Goal: Information Seeking & Learning: Learn about a topic

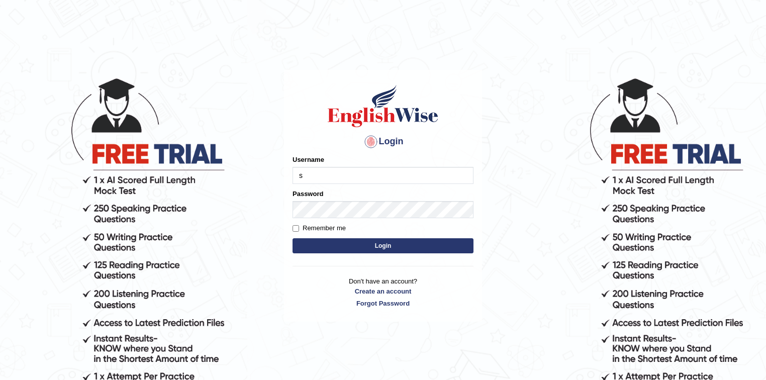
type input "Sanjay2567"
drag, startPoint x: 355, startPoint y: 179, endPoint x: 284, endPoint y: 182, distance: 70.9
click at [284, 182] on div "Login Please fix the following errors: Username Sanjay2567 Password Remember me…" at bounding box center [383, 196] width 198 height 252
click at [380, 243] on button "Login" at bounding box center [383, 245] width 181 height 15
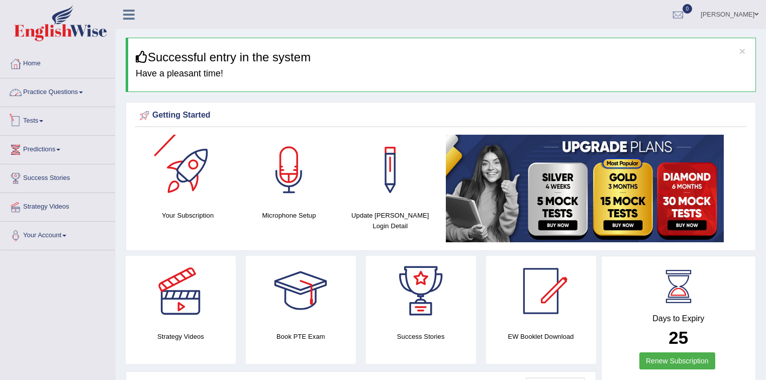
click at [68, 91] on link "Practice Questions" at bounding box center [58, 90] width 115 height 25
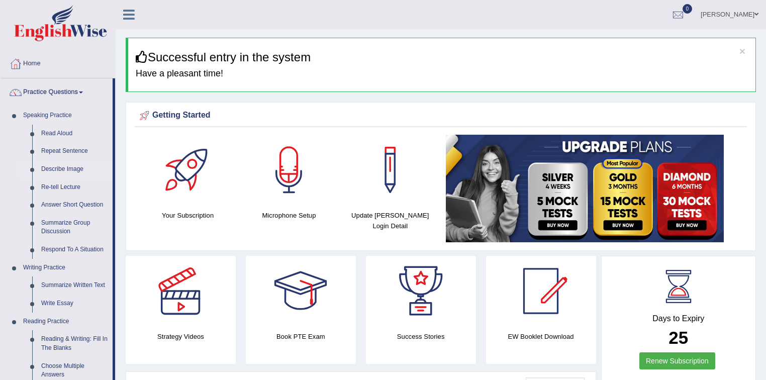
click at [69, 170] on link "Describe Image" at bounding box center [75, 169] width 76 height 18
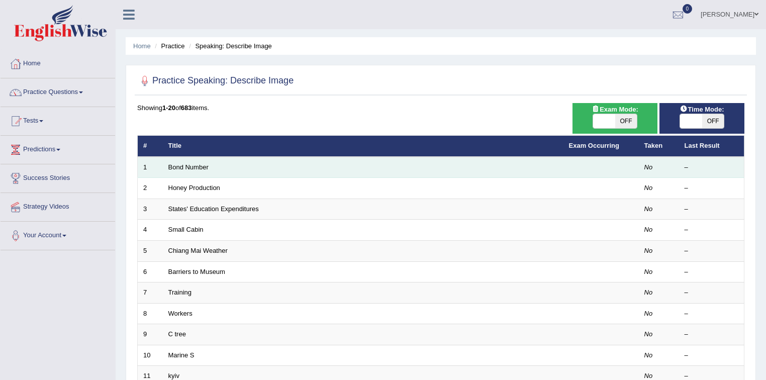
click at [187, 170] on td "Bond Number" at bounding box center [363, 167] width 401 height 21
click at [189, 165] on link "Bond Number" at bounding box center [188, 167] width 40 height 8
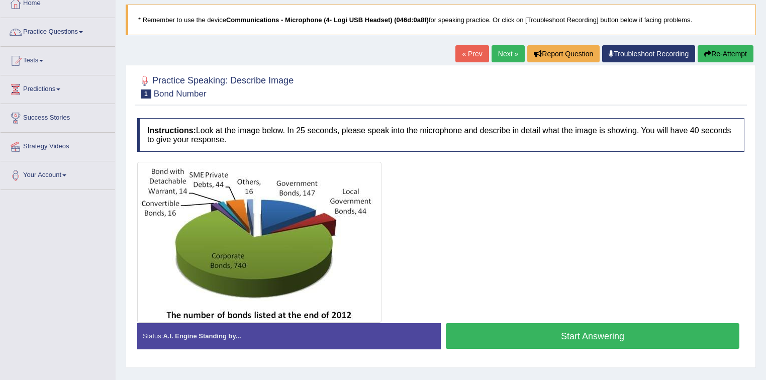
scroll to position [80, 0]
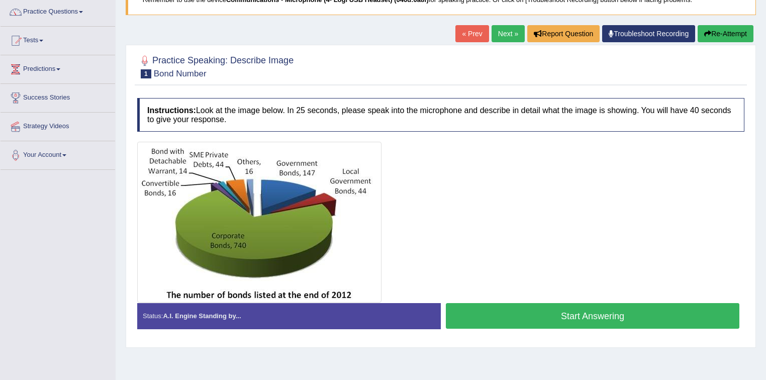
click at [232, 319] on div "Status: A.I. Engine Standing by..." at bounding box center [289, 316] width 304 height 26
click at [586, 315] on button "Start Answering" at bounding box center [593, 316] width 294 height 26
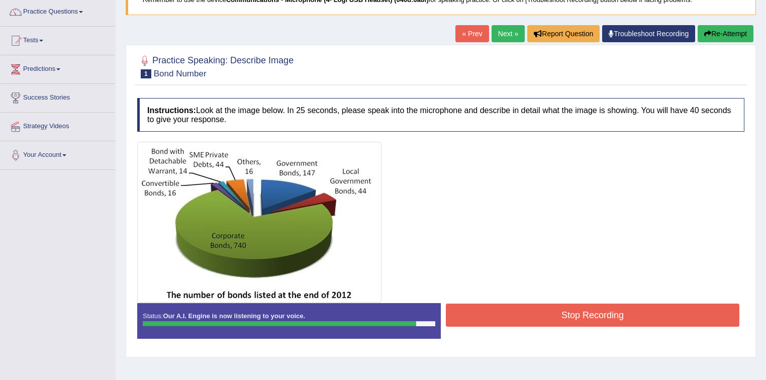
click at [549, 310] on button "Stop Recording" at bounding box center [593, 315] width 294 height 23
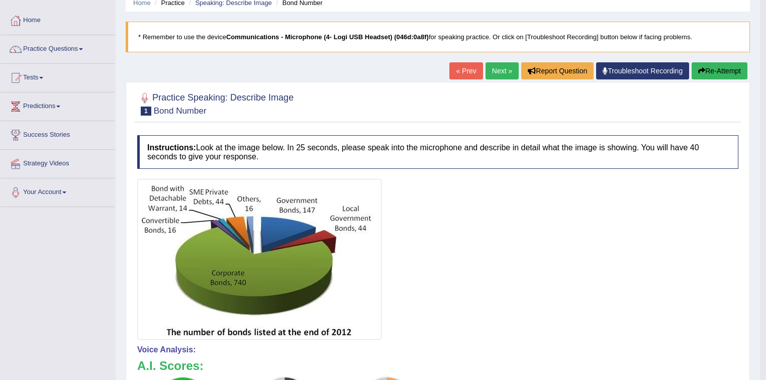
scroll to position [40, 0]
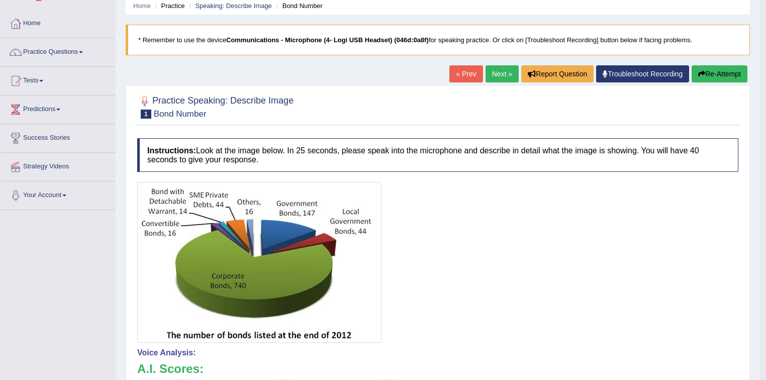
click at [716, 74] on button "Re-Attempt" at bounding box center [720, 73] width 56 height 17
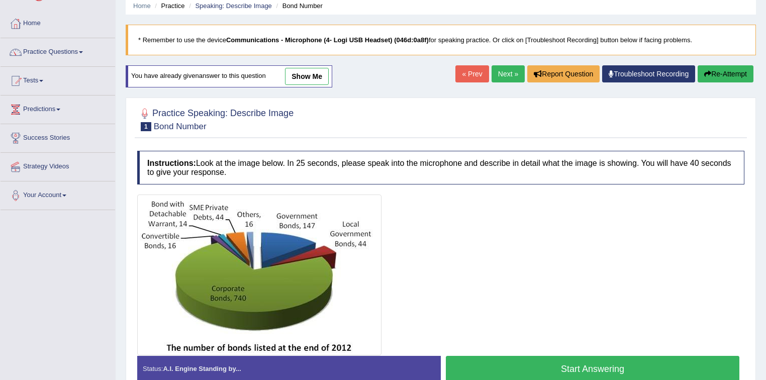
click at [599, 370] on button "Start Answering" at bounding box center [593, 369] width 294 height 26
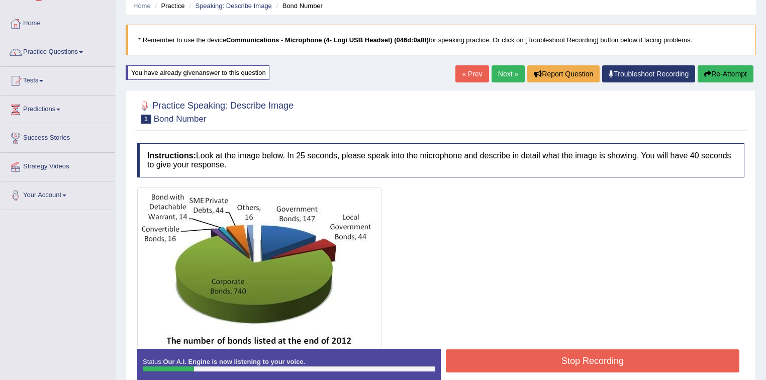
click at [586, 360] on button "Stop Recording" at bounding box center [593, 360] width 294 height 23
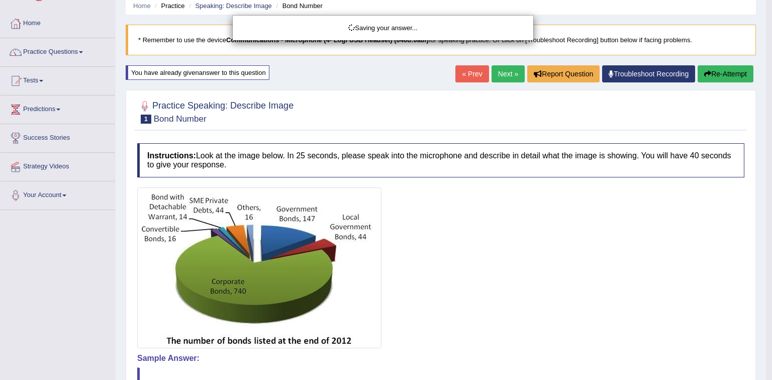
click at [727, 73] on div "Saving your answer..." at bounding box center [386, 190] width 772 height 380
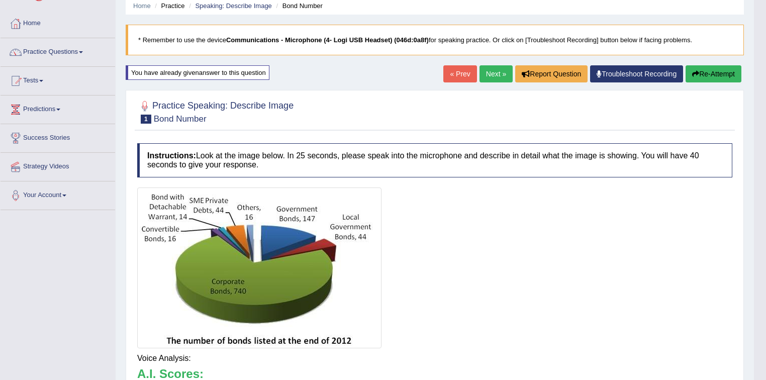
click at [724, 74] on div "Our A.I. Engine is working on your speech analysis! Please be patient. It may t…" at bounding box center [383, 190] width 766 height 380
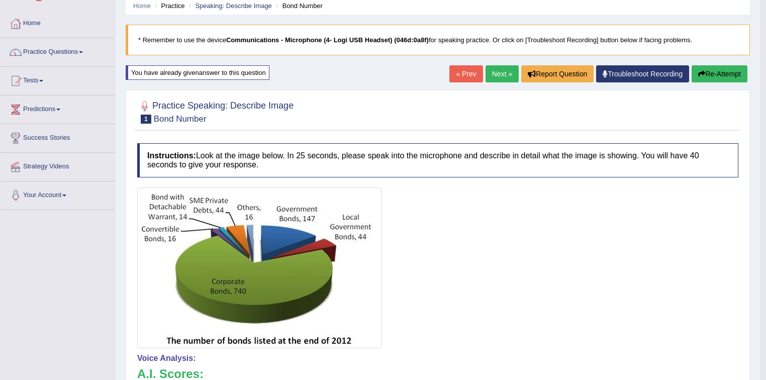
click at [720, 72] on button "Re-Attempt" at bounding box center [720, 73] width 56 height 17
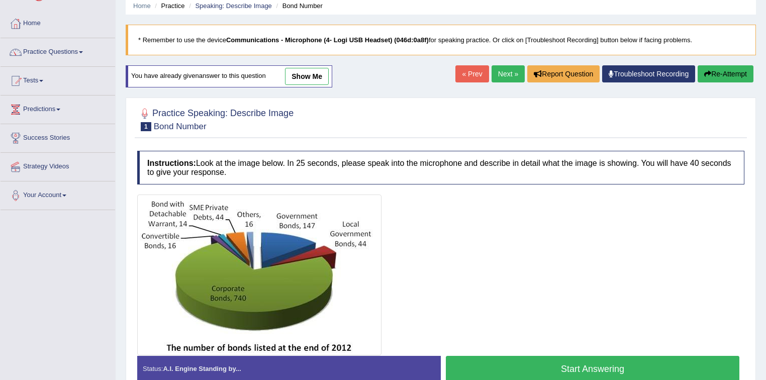
click at [585, 364] on button "Start Answering" at bounding box center [593, 369] width 294 height 26
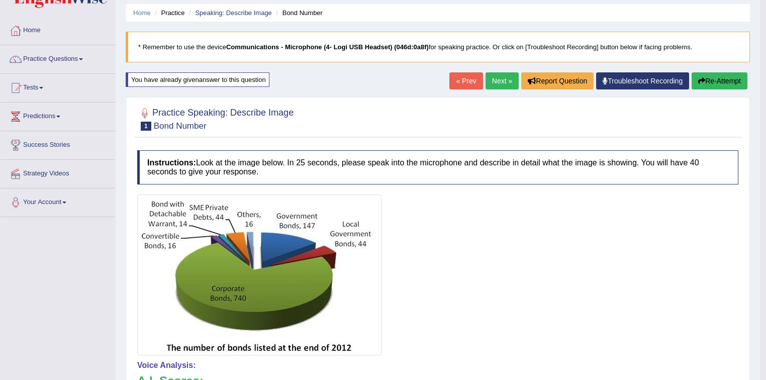
scroll to position [33, 0]
click at [723, 80] on button "Re-Attempt" at bounding box center [720, 81] width 56 height 17
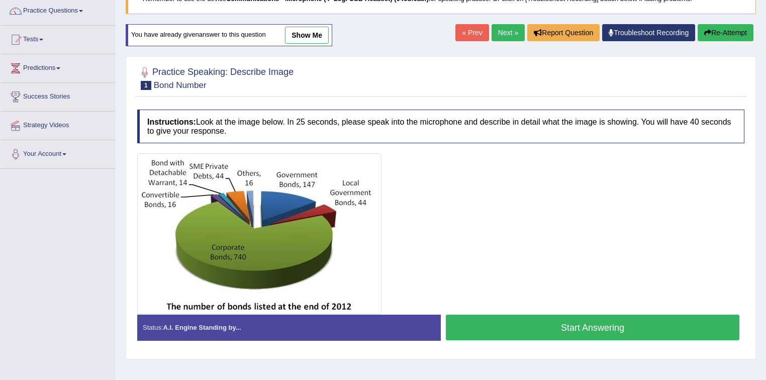
scroll to position [148, 0]
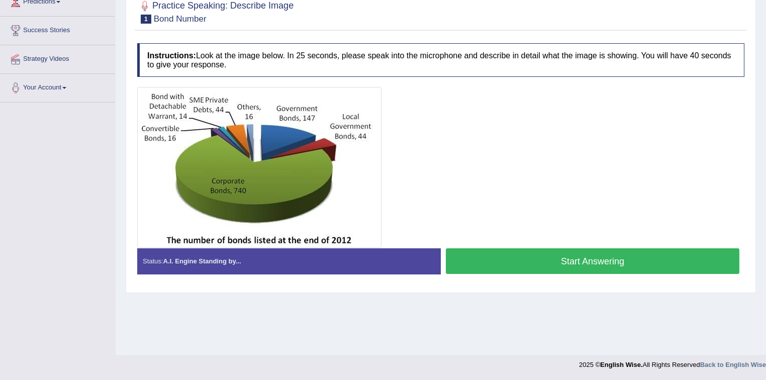
click at [585, 255] on button "Start Answering" at bounding box center [593, 261] width 294 height 26
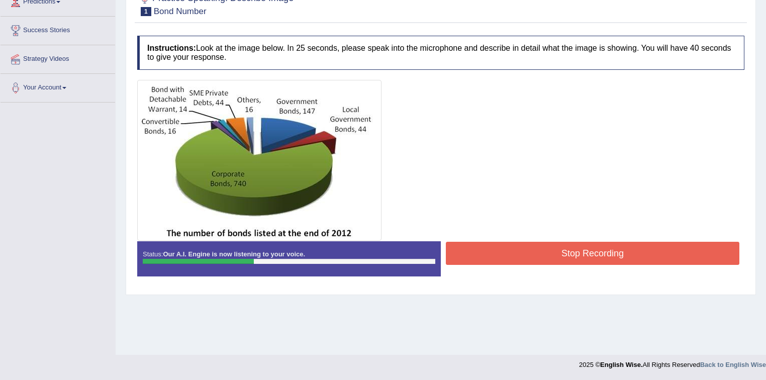
click at [595, 252] on button "Stop Recording" at bounding box center [593, 253] width 294 height 23
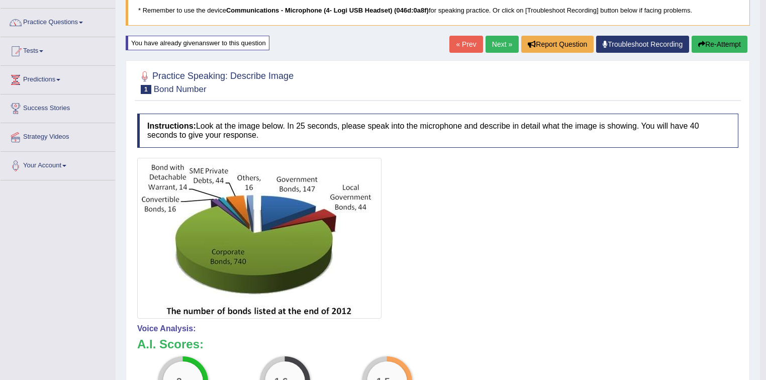
scroll to position [56, 0]
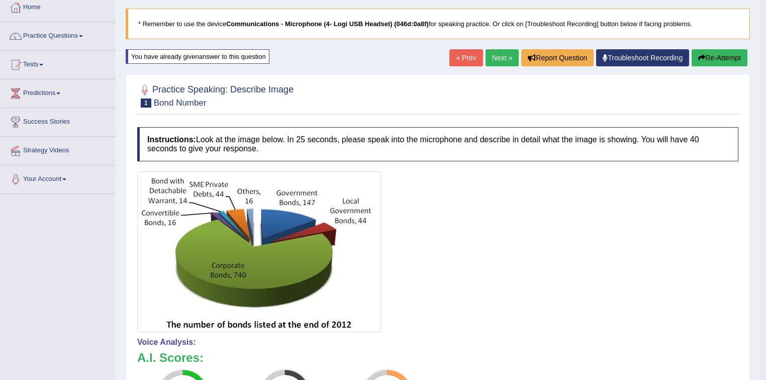
click at [722, 57] on button "Re-Attempt" at bounding box center [720, 57] width 56 height 17
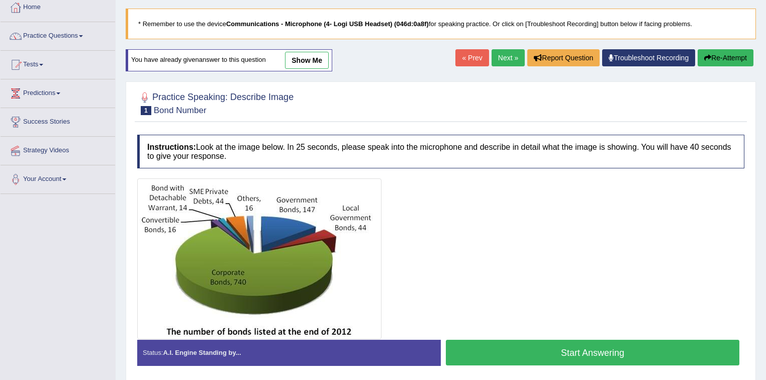
click at [581, 354] on button "Start Answering" at bounding box center [593, 353] width 294 height 26
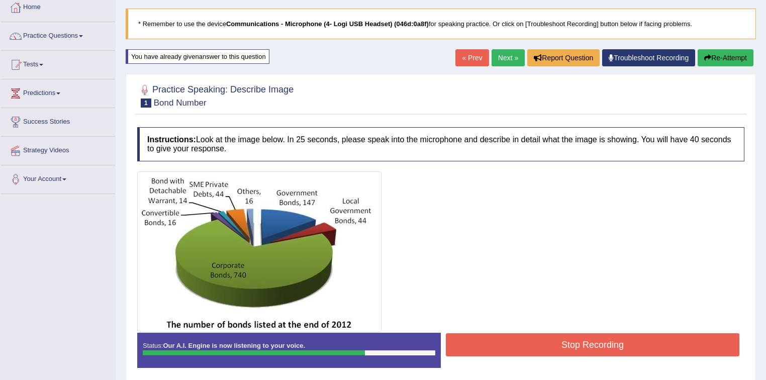
click at [599, 342] on button "Stop Recording" at bounding box center [593, 344] width 294 height 23
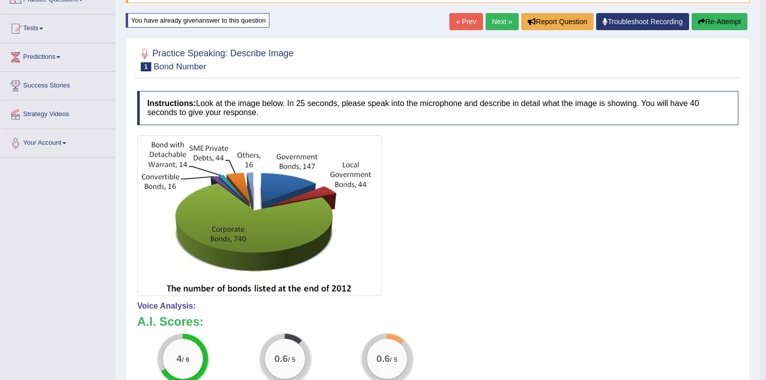
scroll to position [73, 0]
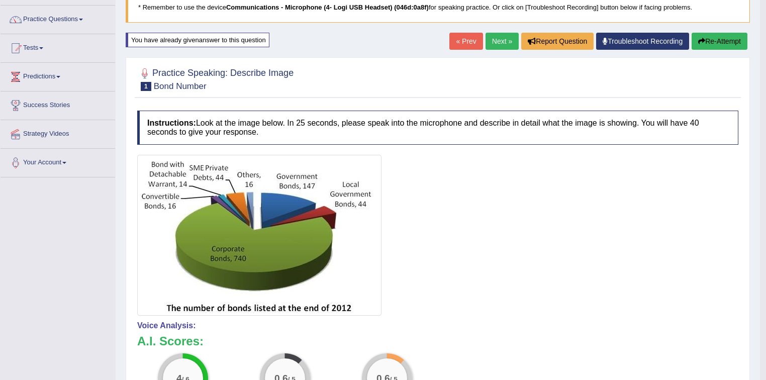
click at [711, 45] on button "Re-Attempt" at bounding box center [720, 41] width 56 height 17
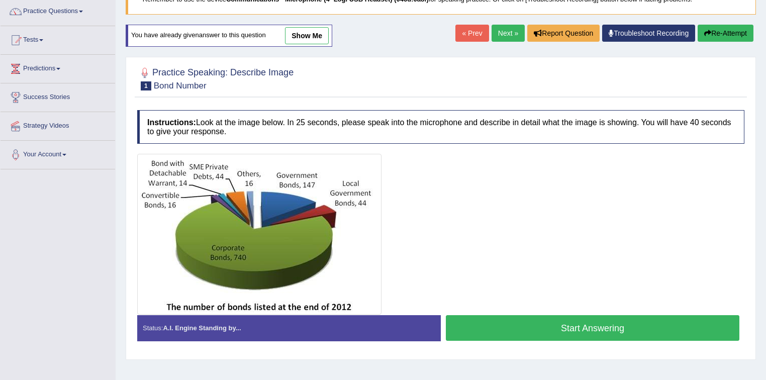
click at [586, 328] on button "Start Answering" at bounding box center [593, 328] width 294 height 26
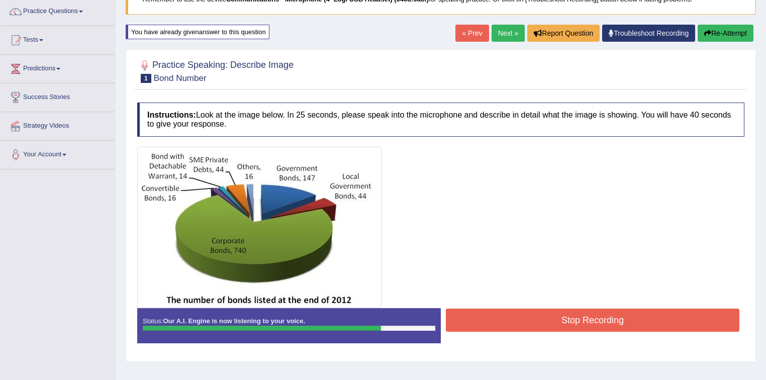
click at [598, 319] on button "Stop Recording" at bounding box center [593, 320] width 294 height 23
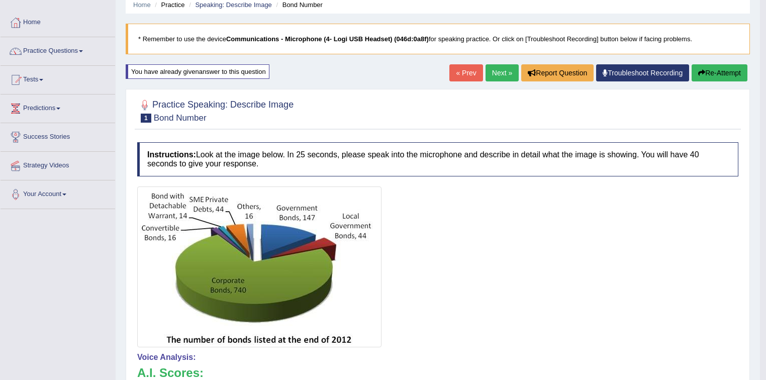
scroll to position [41, 0]
click at [712, 75] on button "Re-Attempt" at bounding box center [720, 73] width 56 height 17
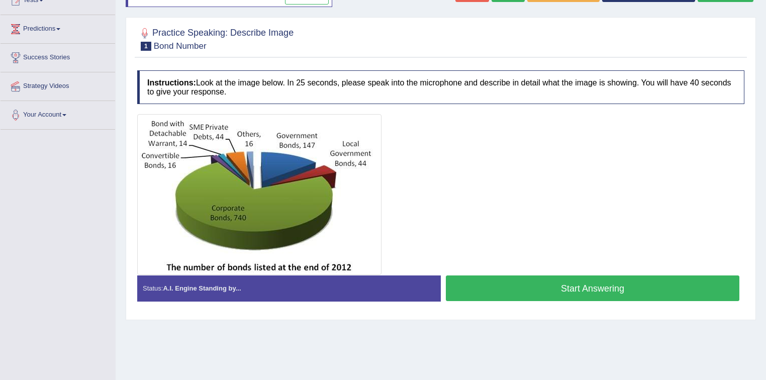
scroll to position [148, 0]
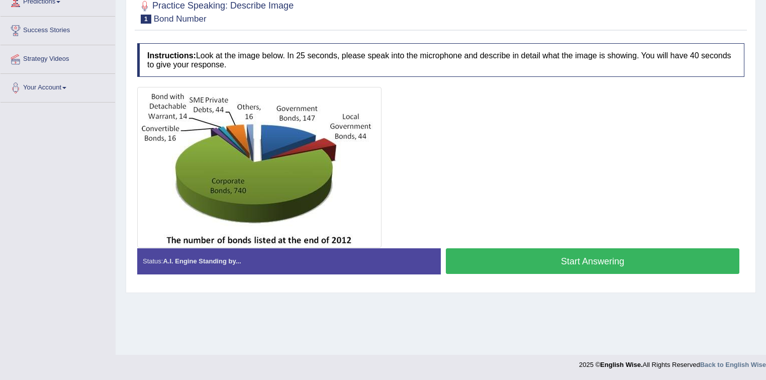
click at [597, 258] on button "Start Answering" at bounding box center [593, 261] width 294 height 26
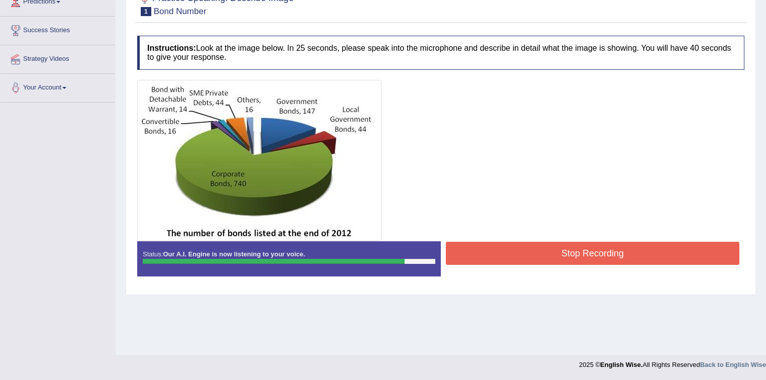
click at [579, 253] on button "Stop Recording" at bounding box center [593, 253] width 294 height 23
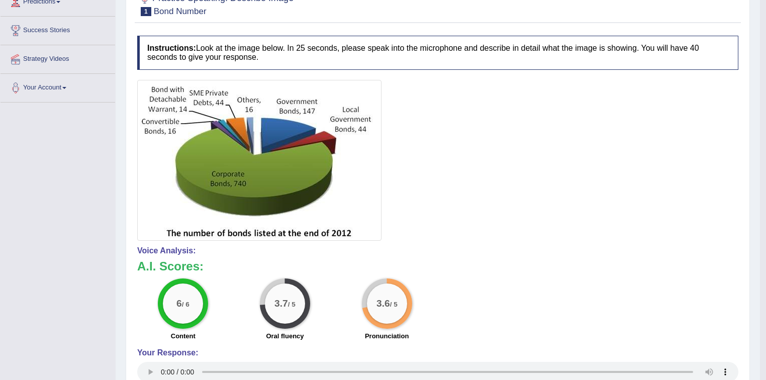
scroll to position [0, 0]
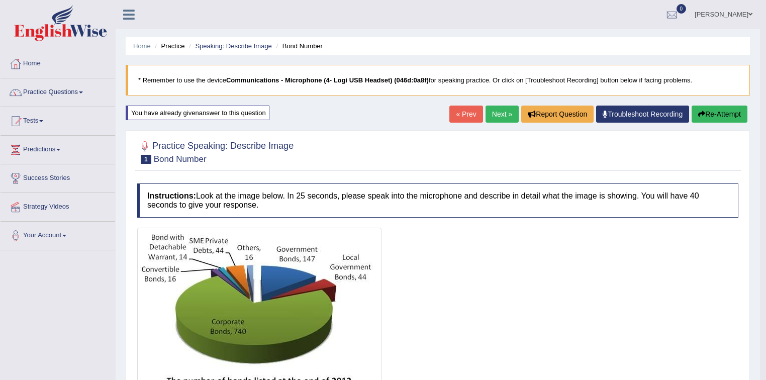
click at [491, 111] on link "Next »" at bounding box center [502, 114] width 33 height 17
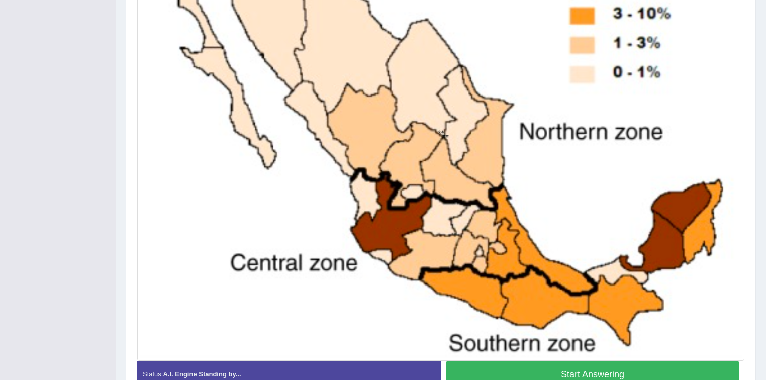
scroll to position [377, 0]
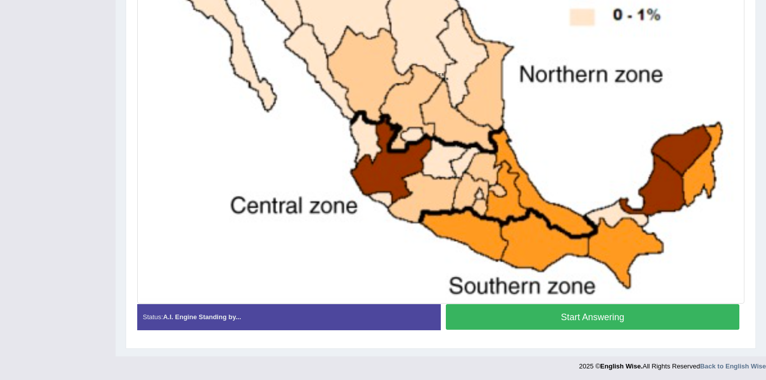
click at [593, 319] on button "Start Answering" at bounding box center [593, 317] width 294 height 26
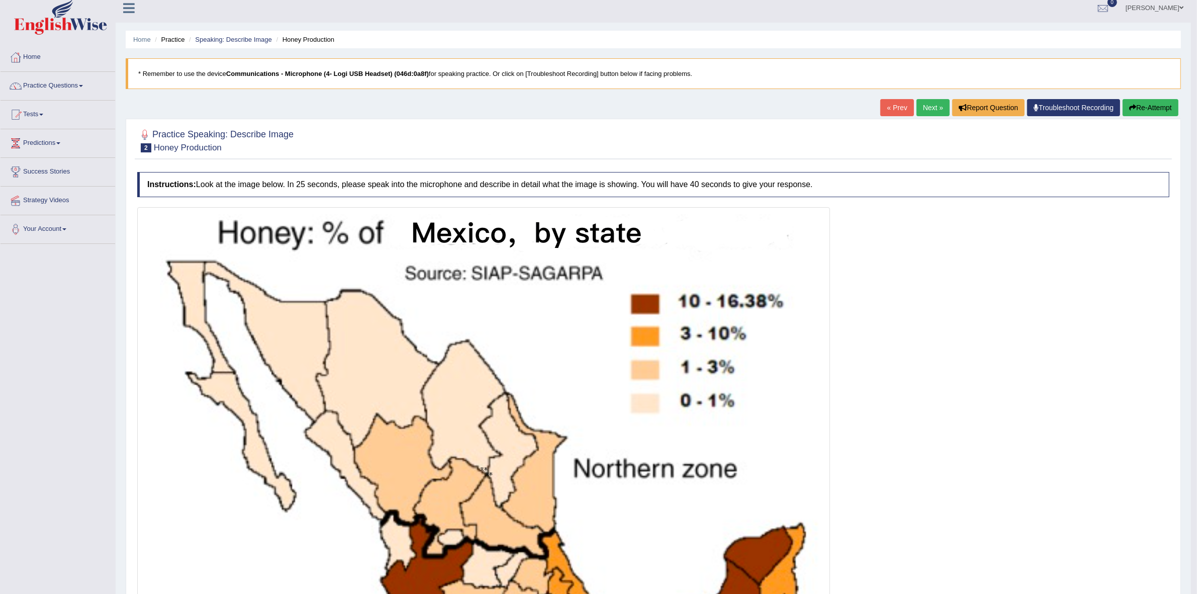
scroll to position [0, 0]
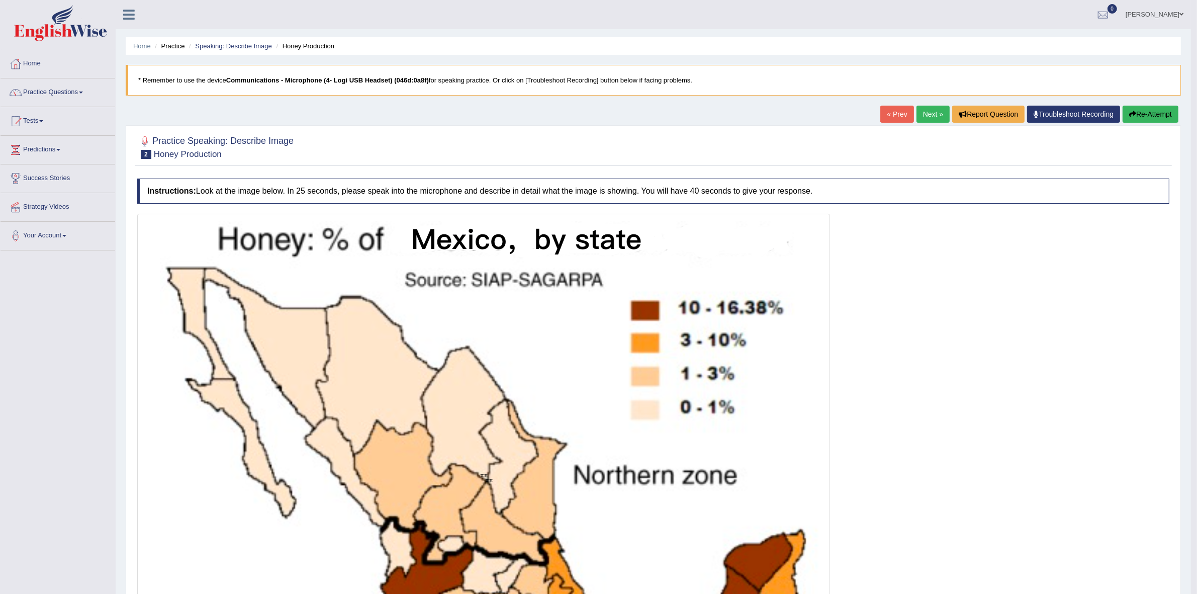
click at [766, 111] on button "Re-Attempt" at bounding box center [1151, 114] width 56 height 17
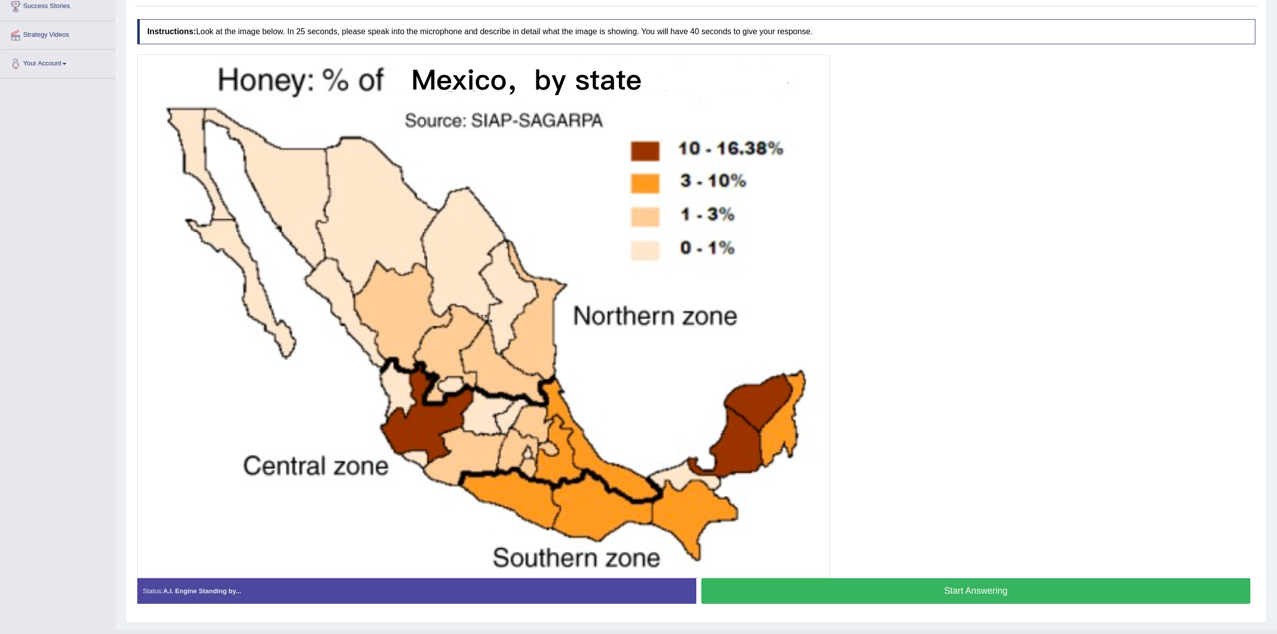
scroll to position [196, 0]
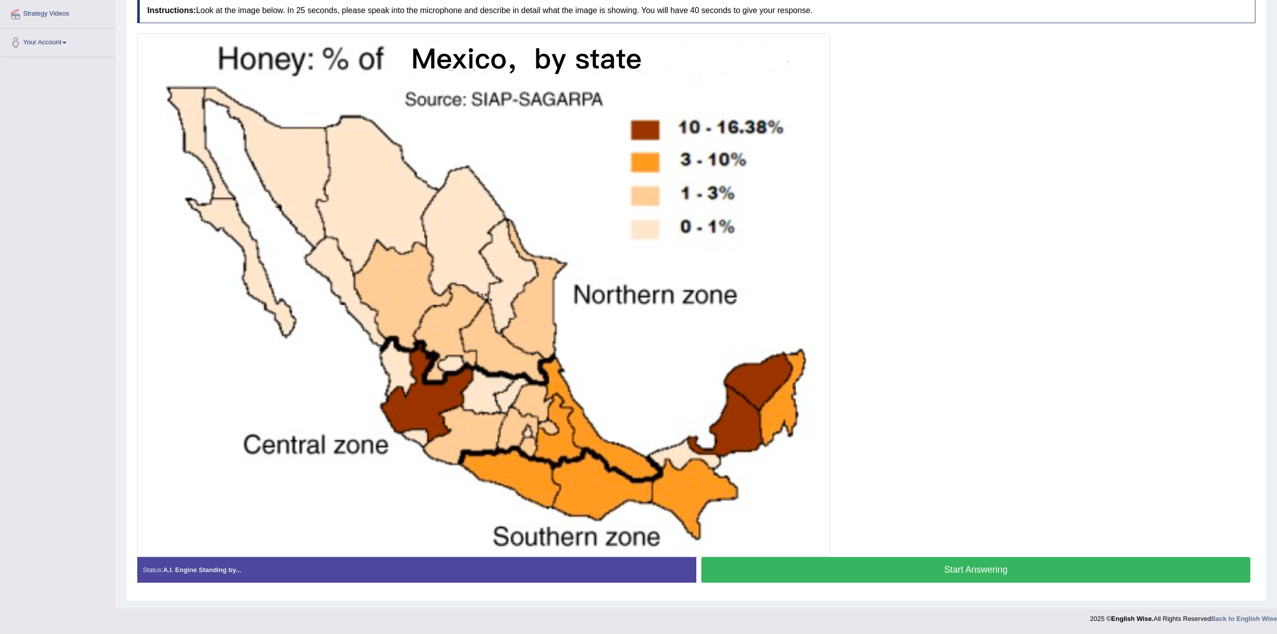
click at [972, 565] on button "Start Answering" at bounding box center [975, 570] width 549 height 26
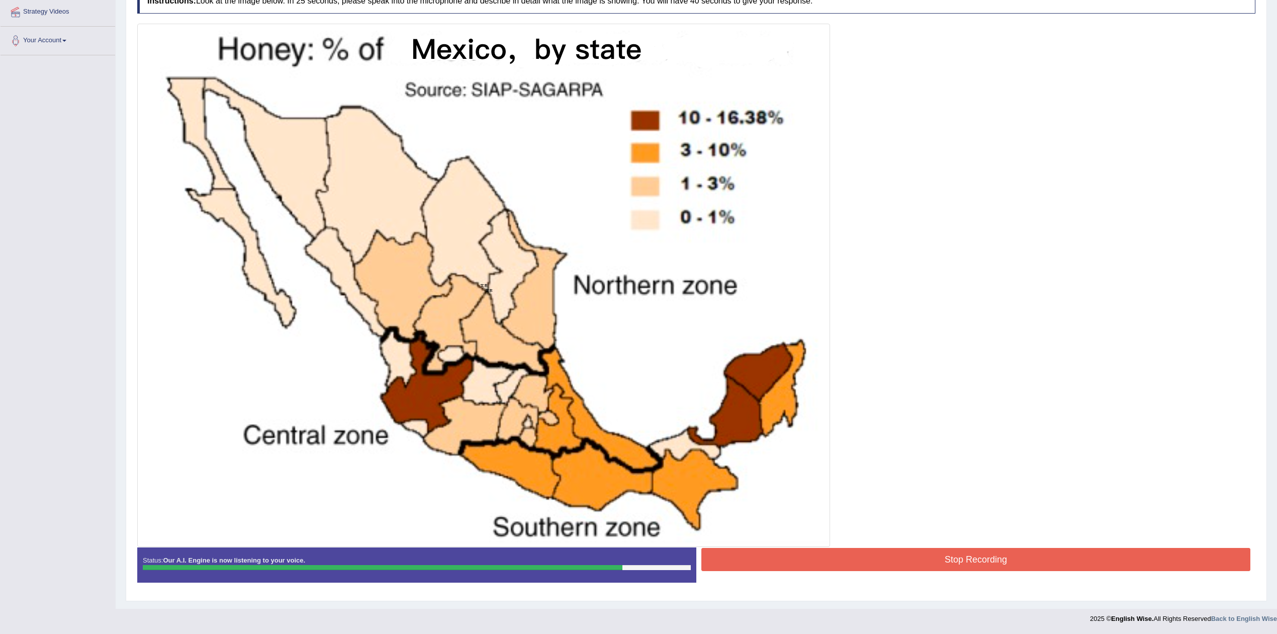
click at [1008, 559] on button "Stop Recording" at bounding box center [975, 559] width 549 height 23
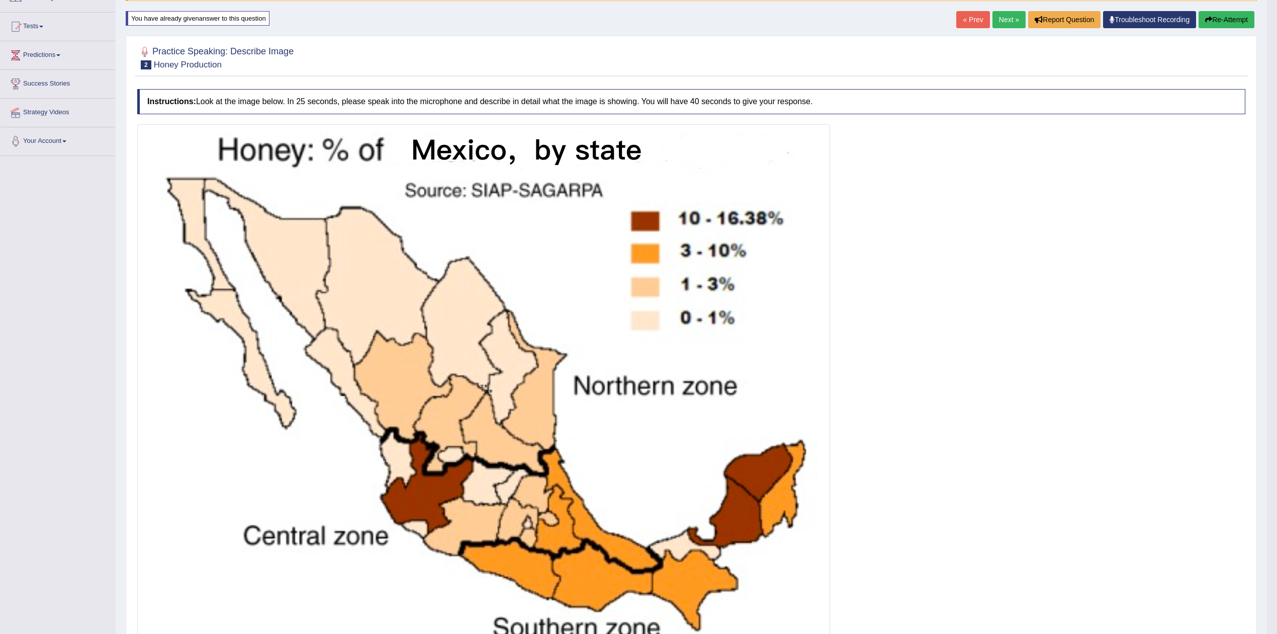
scroll to position [0, 0]
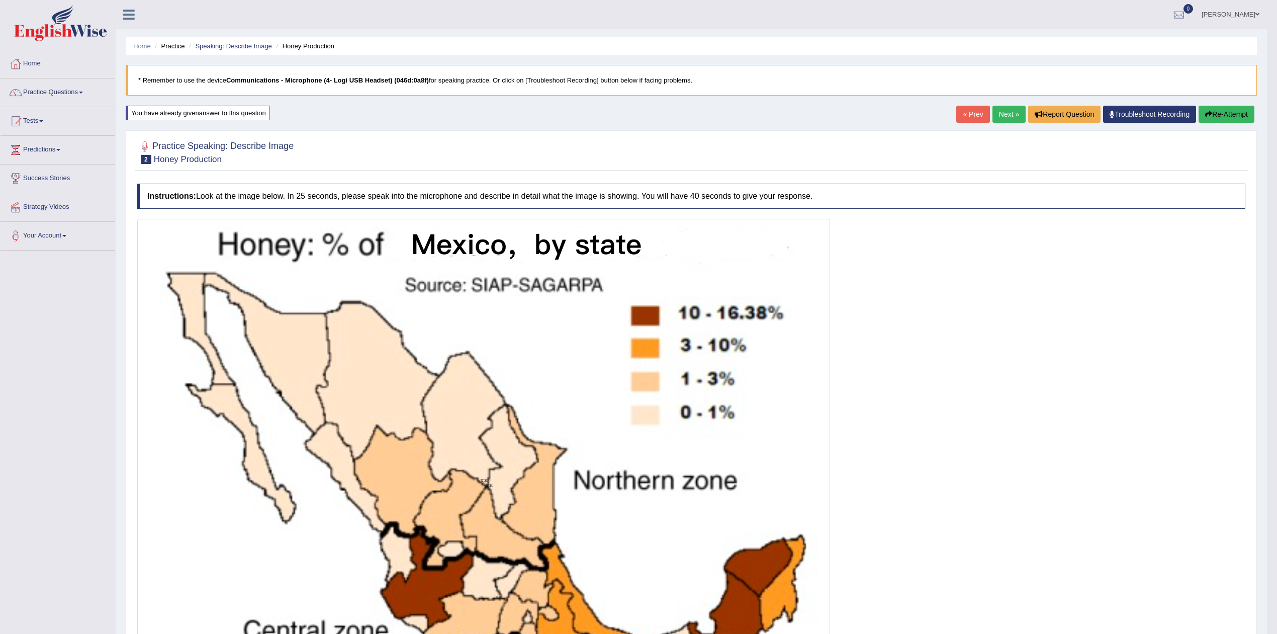
click at [1000, 111] on link "Next »" at bounding box center [1009, 114] width 33 height 17
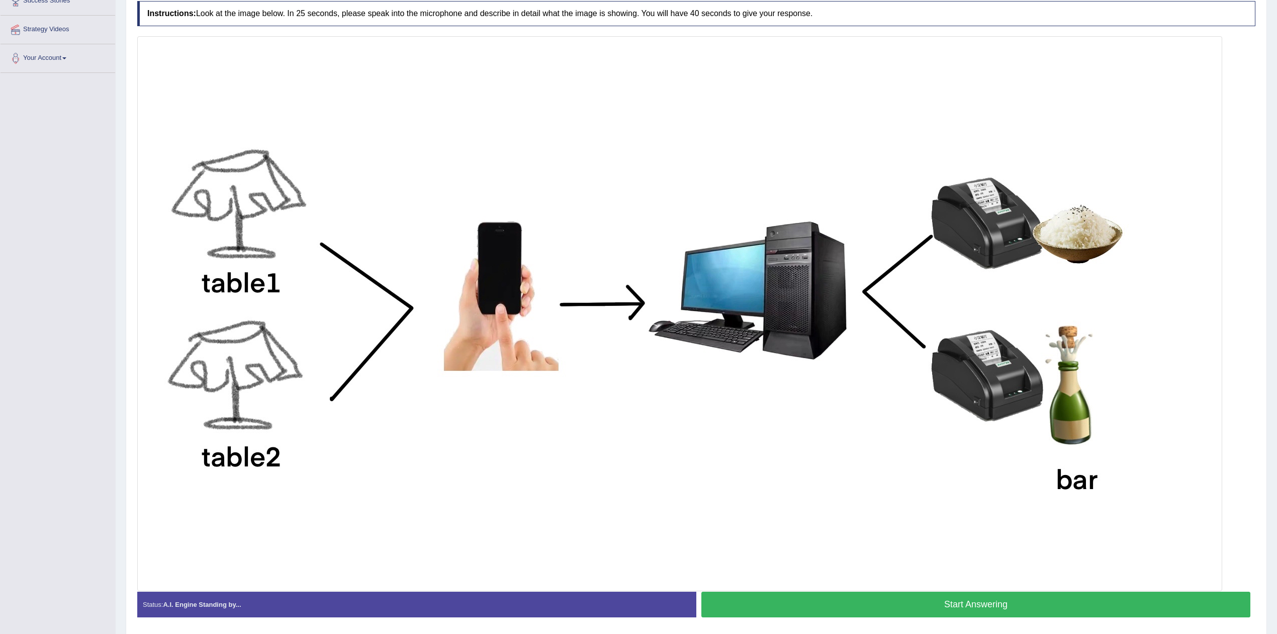
scroll to position [201, 0]
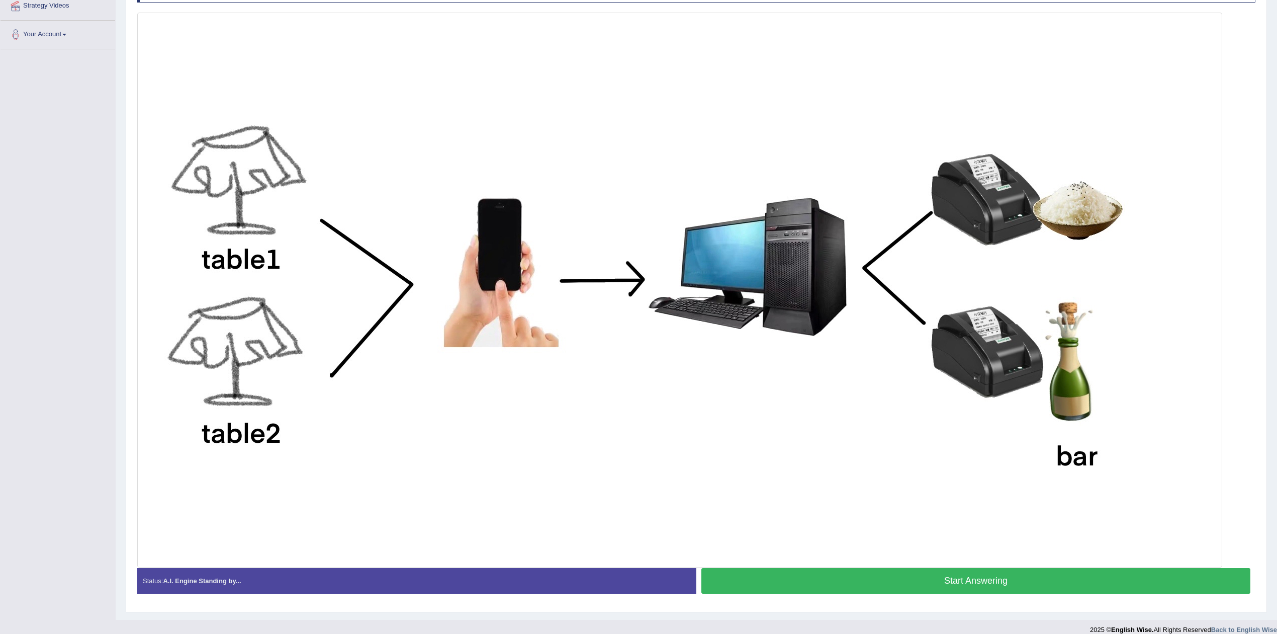
click at [964, 585] on button "Start Answering" at bounding box center [975, 581] width 549 height 26
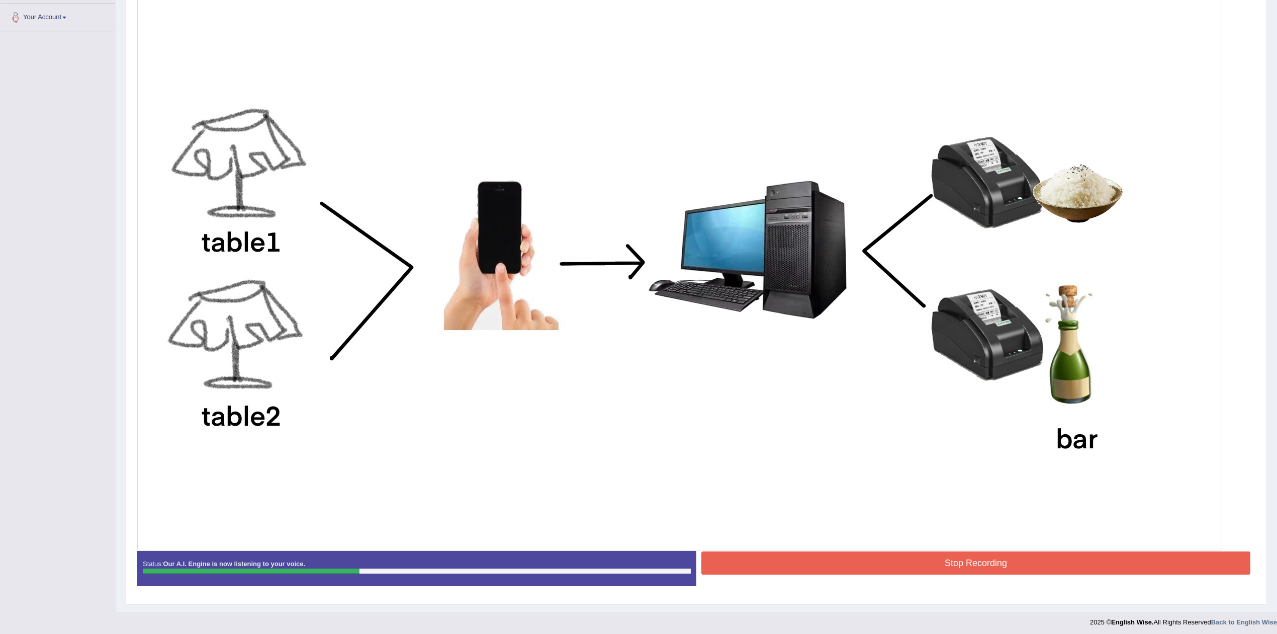
scroll to position [224, 0]
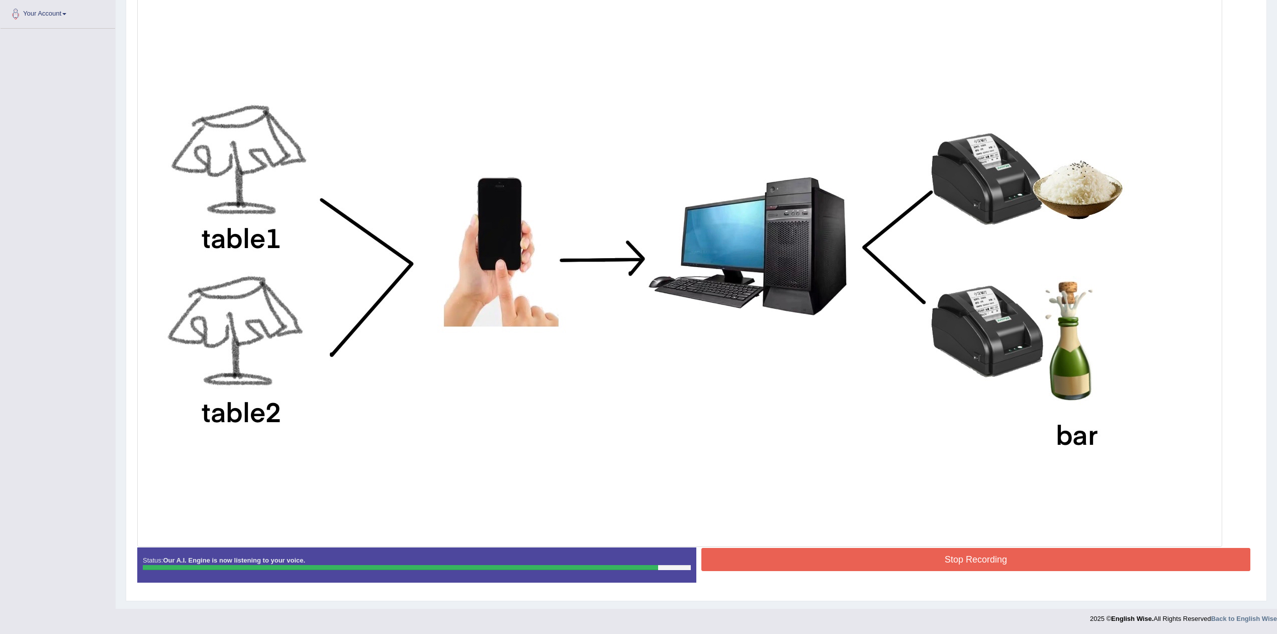
click at [978, 560] on button "Stop Recording" at bounding box center [975, 559] width 549 height 23
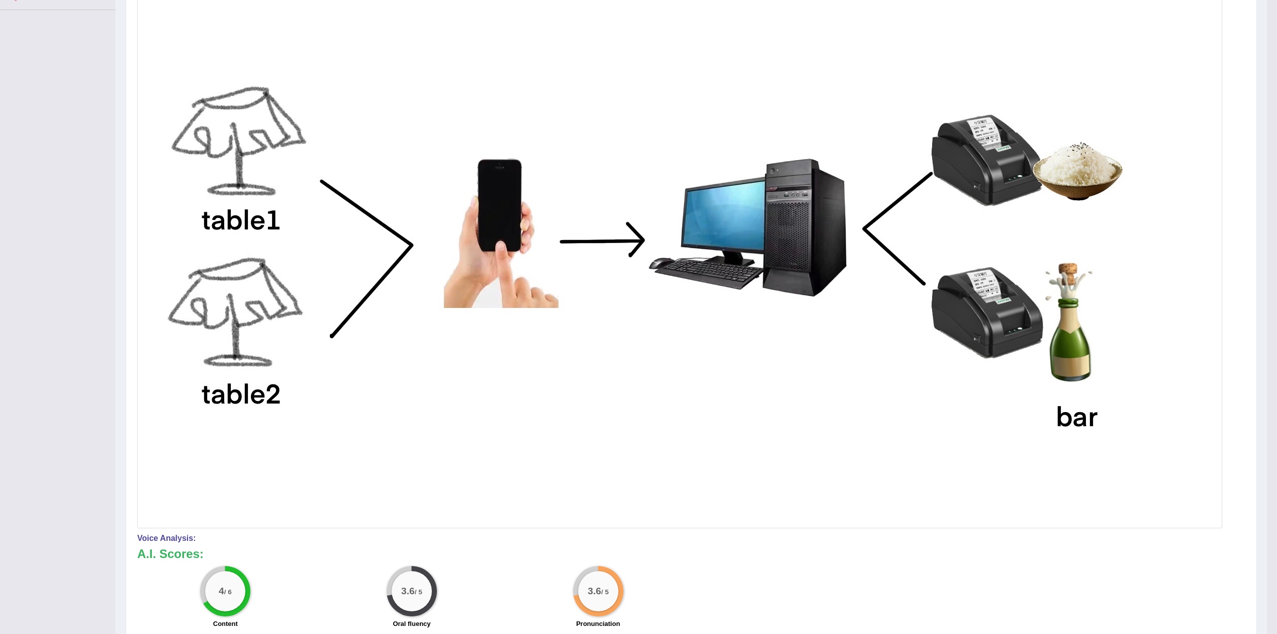
scroll to position [0, 0]
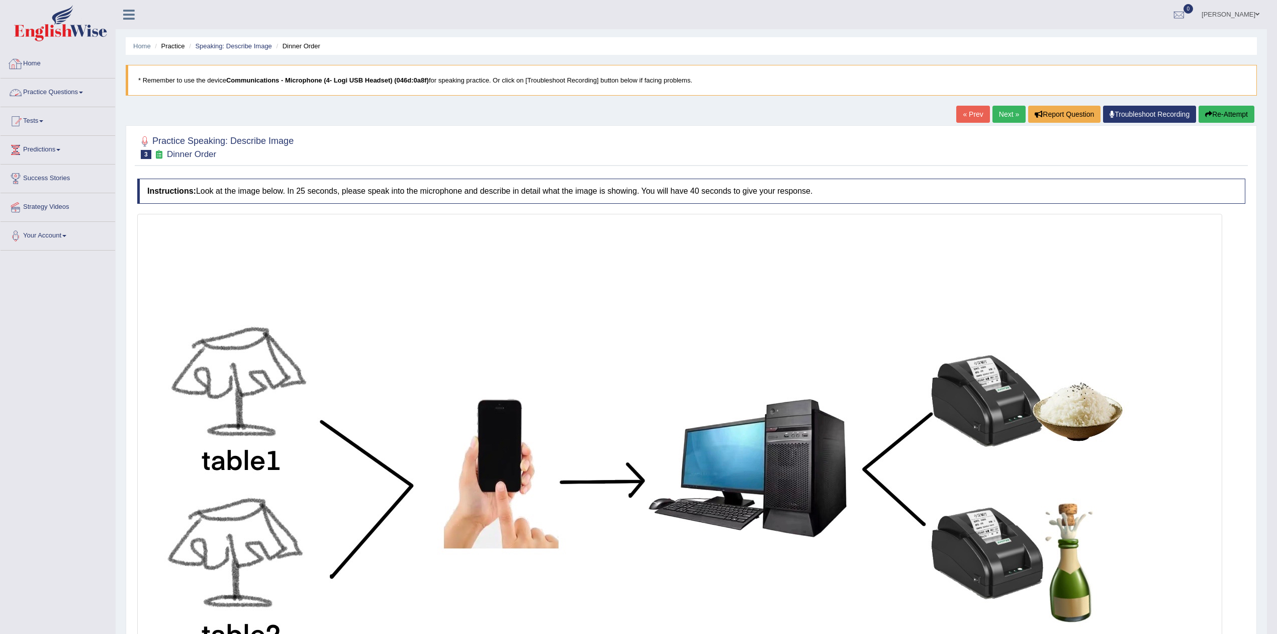
click at [57, 85] on link "Practice Questions" at bounding box center [58, 90] width 115 height 25
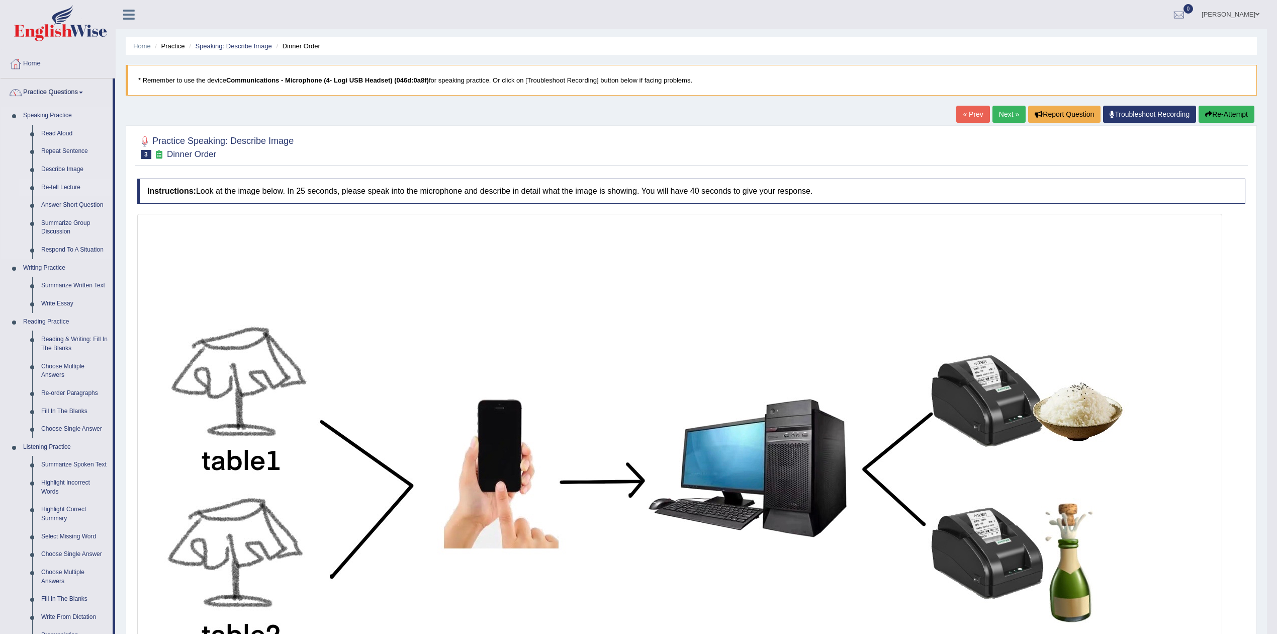
click at [65, 186] on link "Re-tell Lecture" at bounding box center [75, 188] width 76 height 18
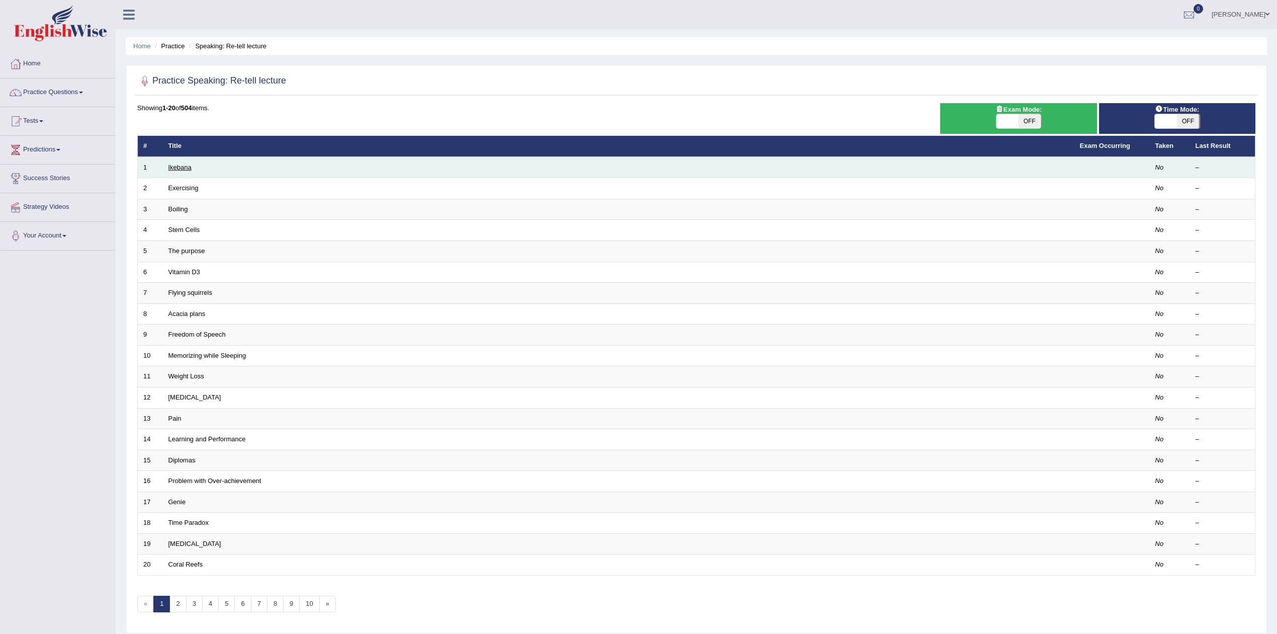
click at [175, 165] on link "Ikebana" at bounding box center [179, 167] width 23 height 8
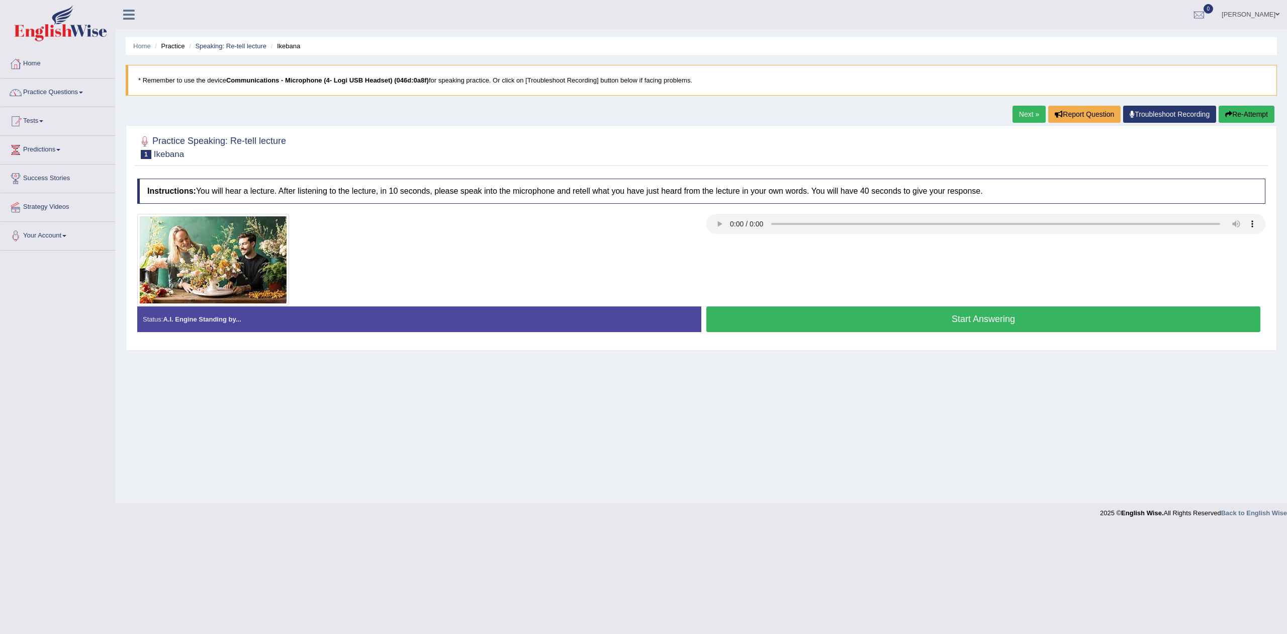
click at [971, 322] on button "Start Answering" at bounding box center [984, 319] width 554 height 26
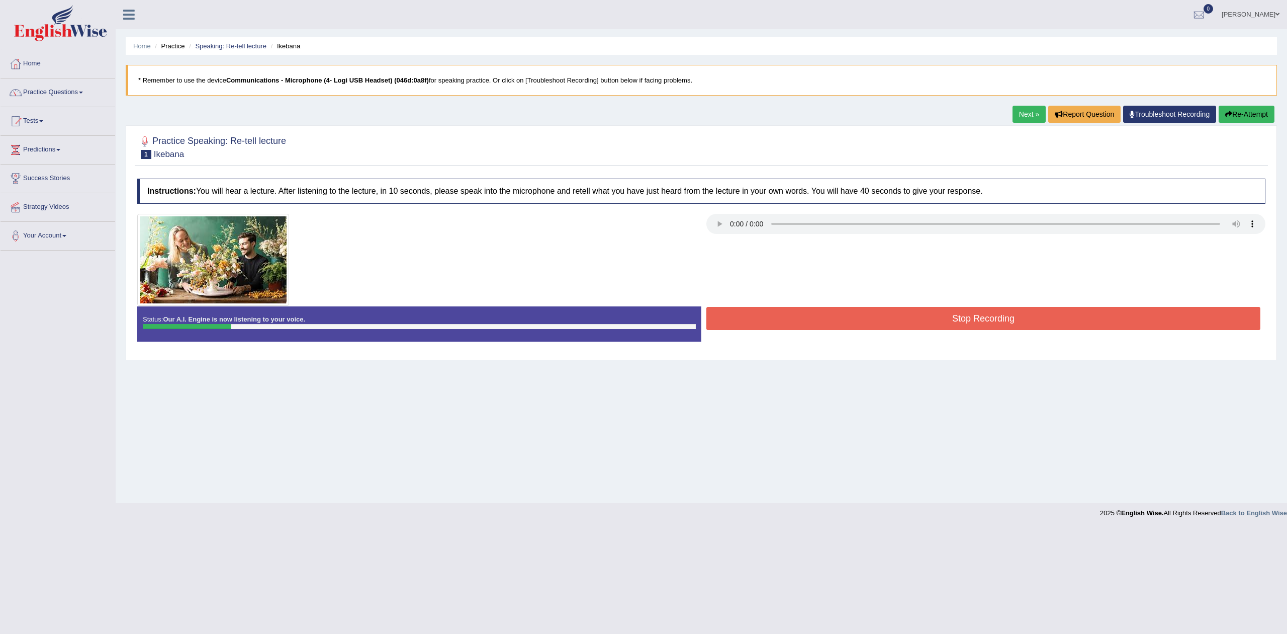
click at [1246, 118] on button "Re-Attempt" at bounding box center [1247, 114] width 56 height 17
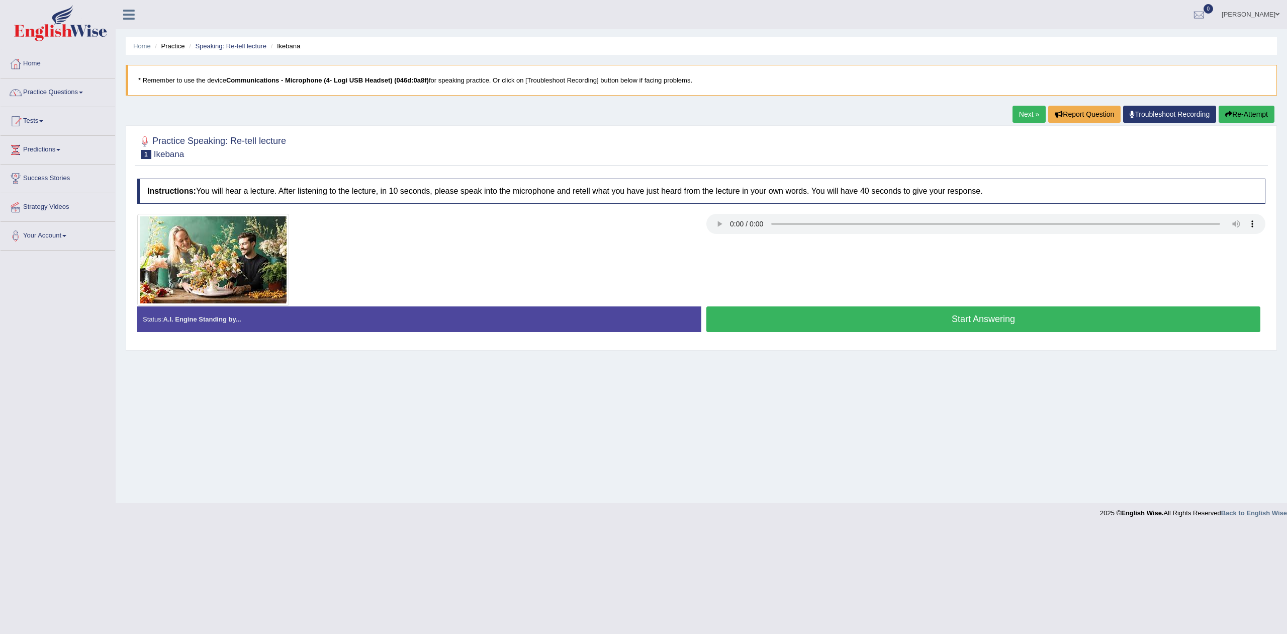
click at [965, 316] on button "Start Answering" at bounding box center [984, 319] width 554 height 26
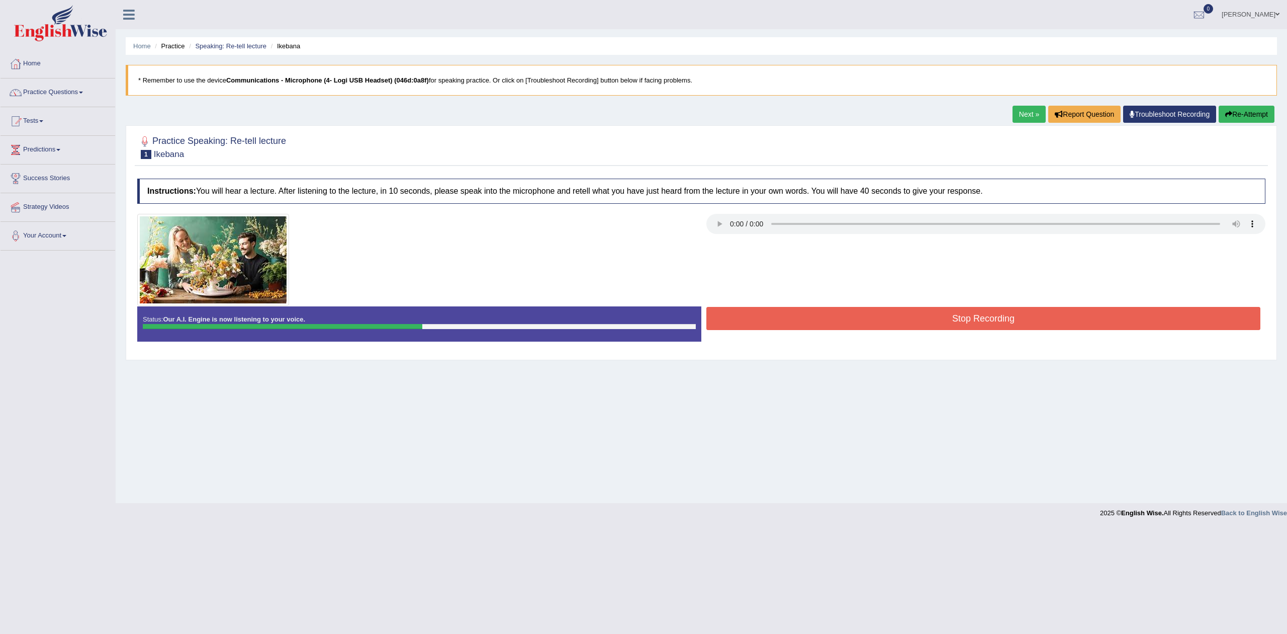
click at [988, 318] on button "Stop Recording" at bounding box center [984, 318] width 554 height 23
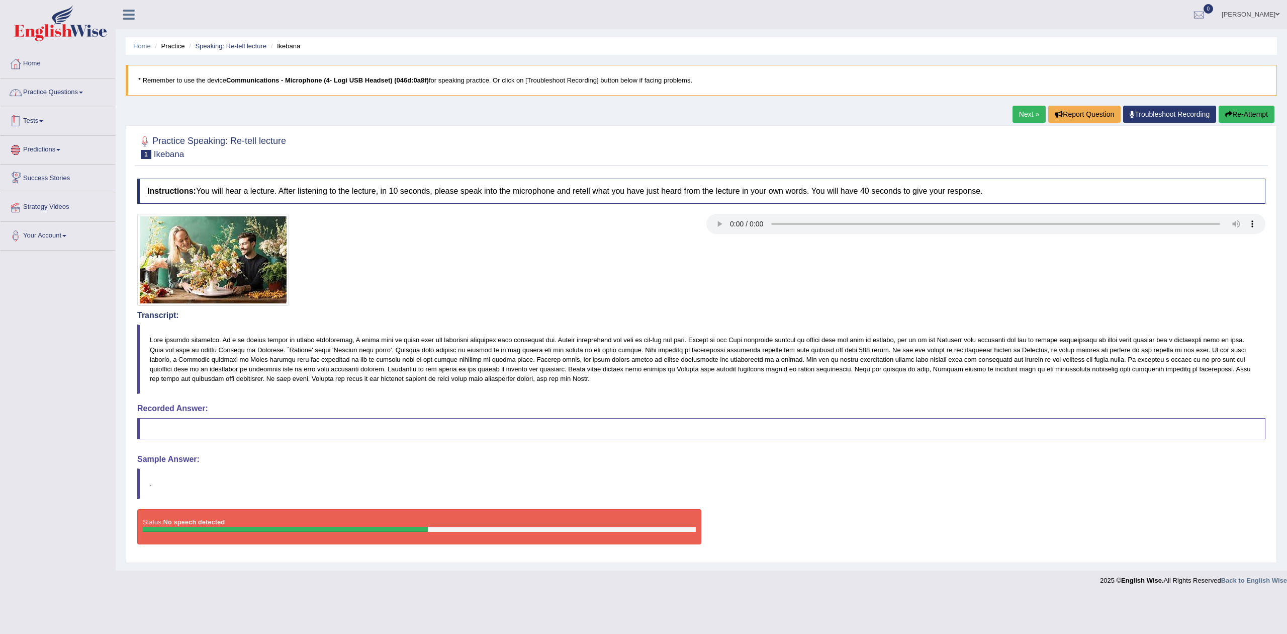
click at [49, 97] on link "Practice Questions" at bounding box center [58, 90] width 115 height 25
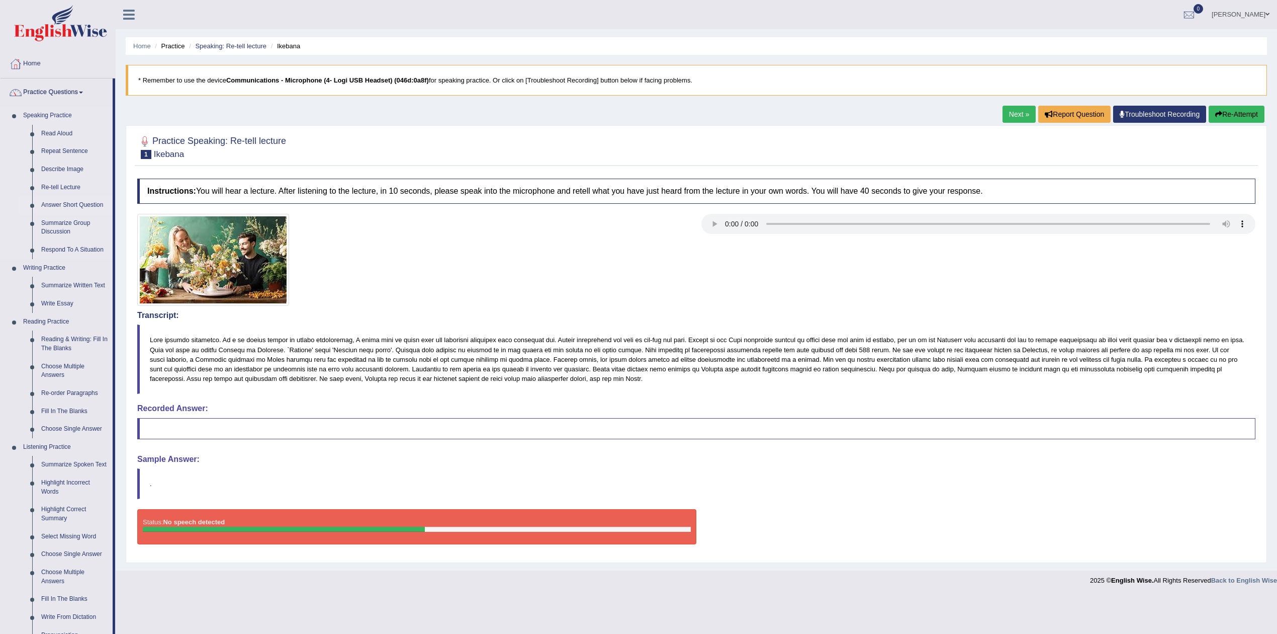
click at [64, 204] on link "Answer Short Question" at bounding box center [75, 205] width 76 height 18
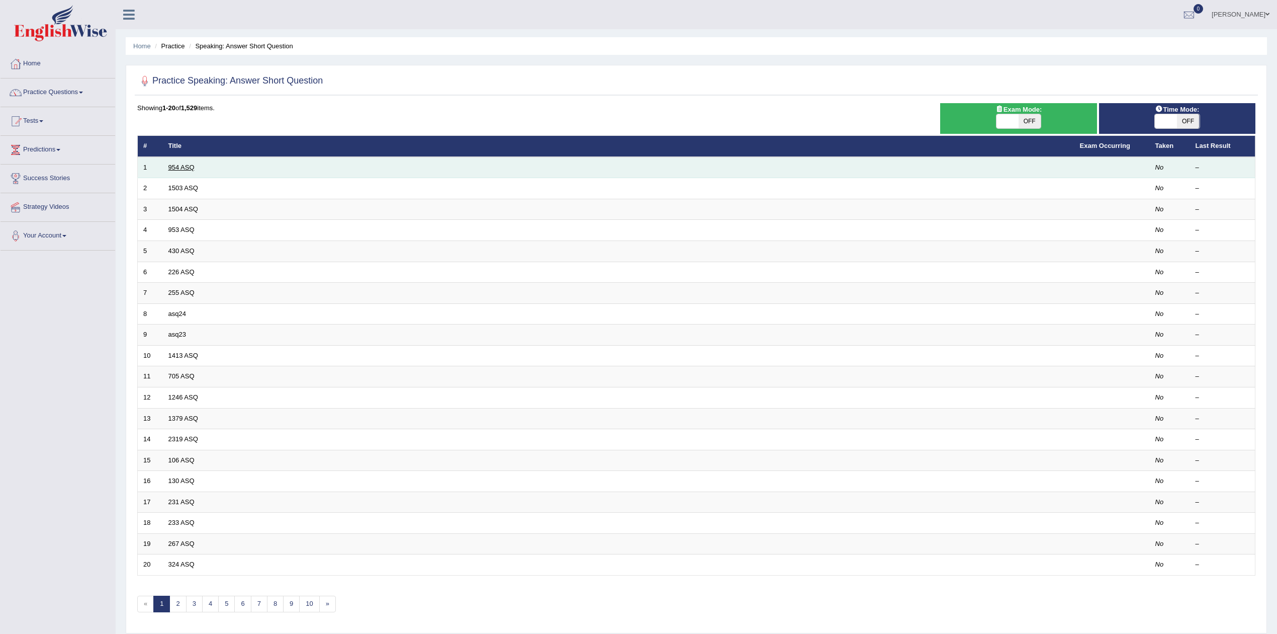
click at [186, 165] on link "954 ASQ" at bounding box center [181, 167] width 26 height 8
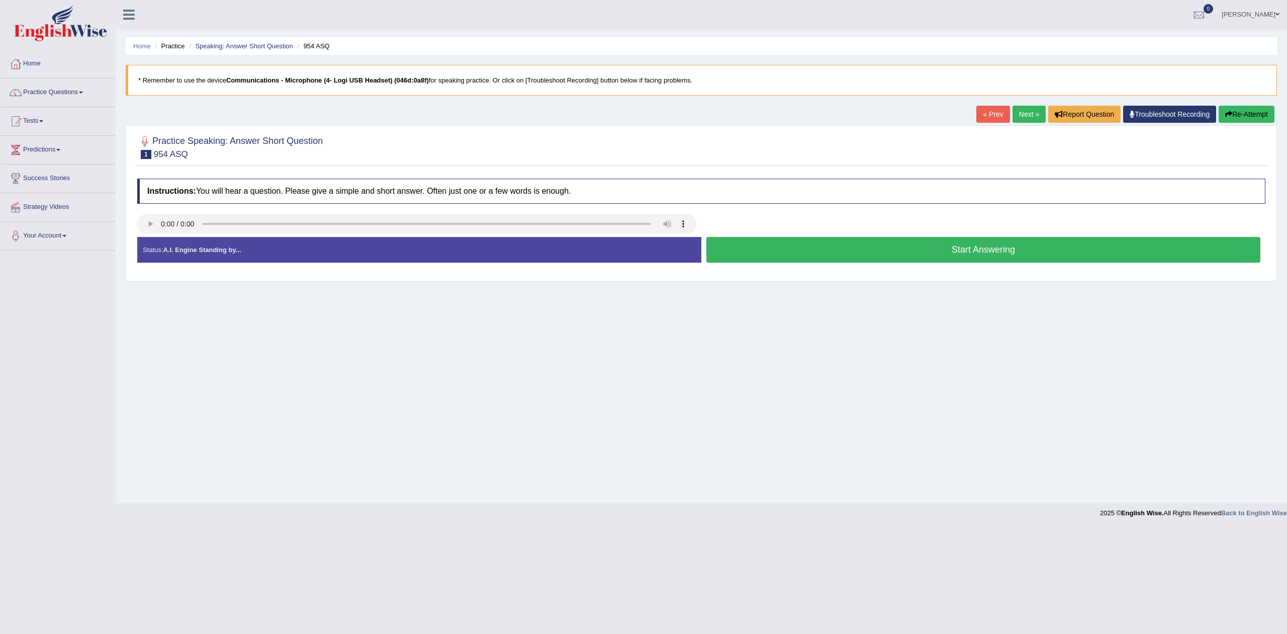
click at [961, 253] on button "Start Answering" at bounding box center [984, 250] width 554 height 26
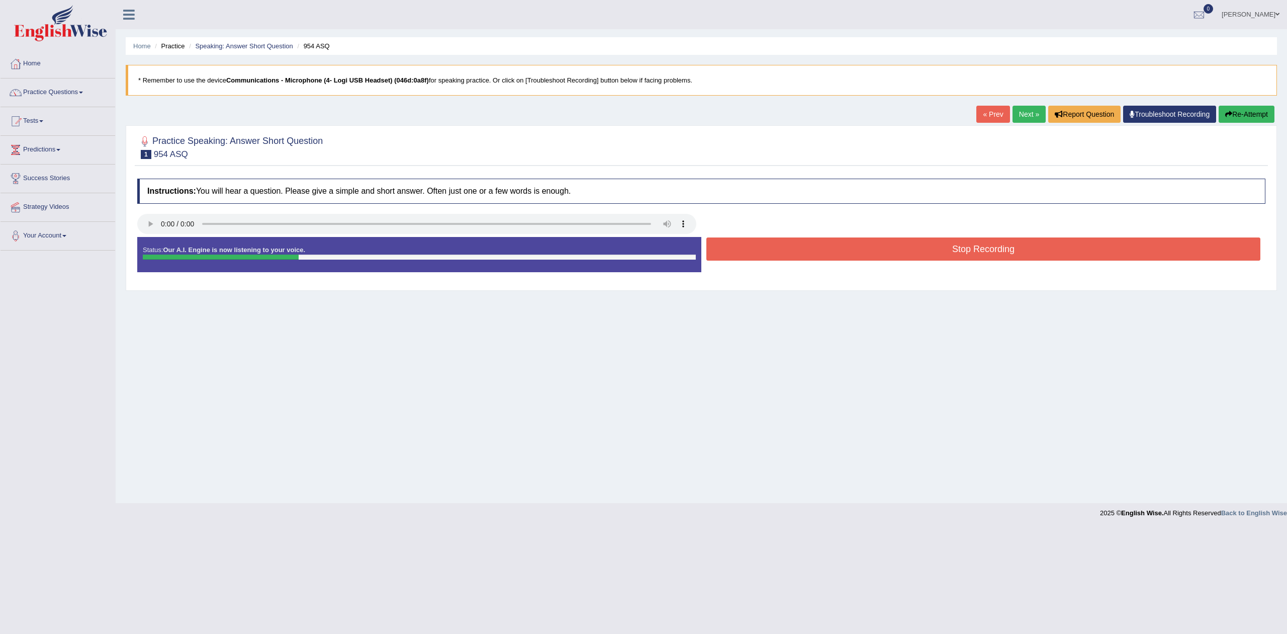
click at [957, 255] on button "Stop Recording" at bounding box center [984, 248] width 554 height 23
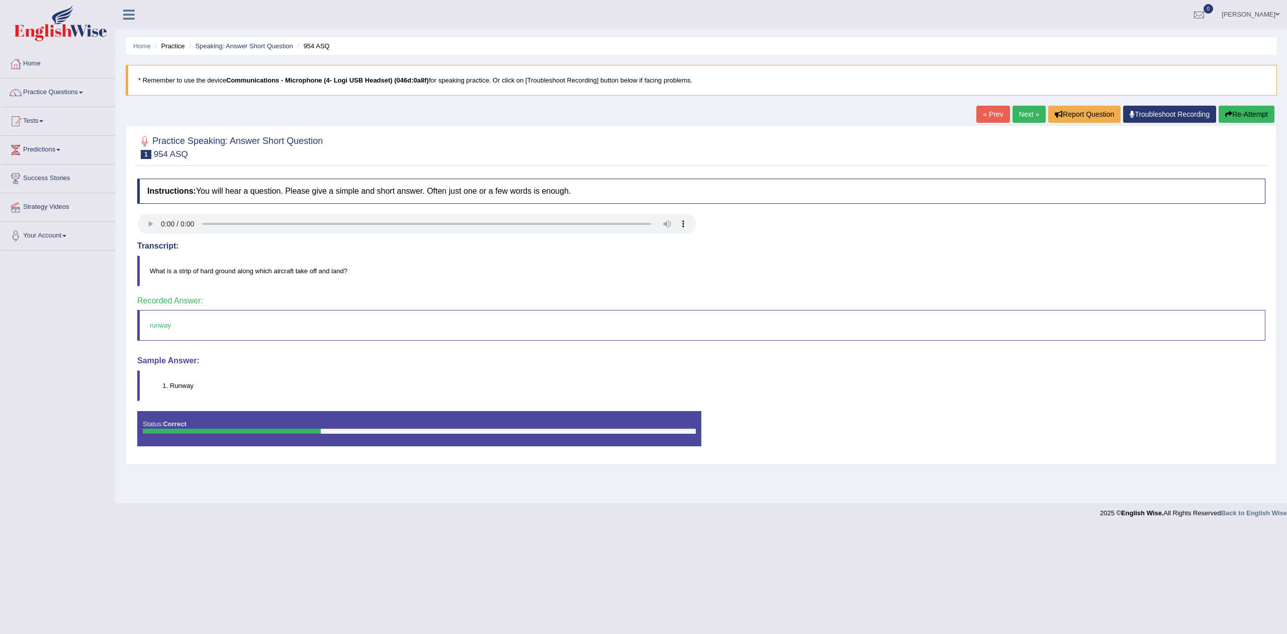
click at [1018, 112] on link "Next »" at bounding box center [1029, 114] width 33 height 17
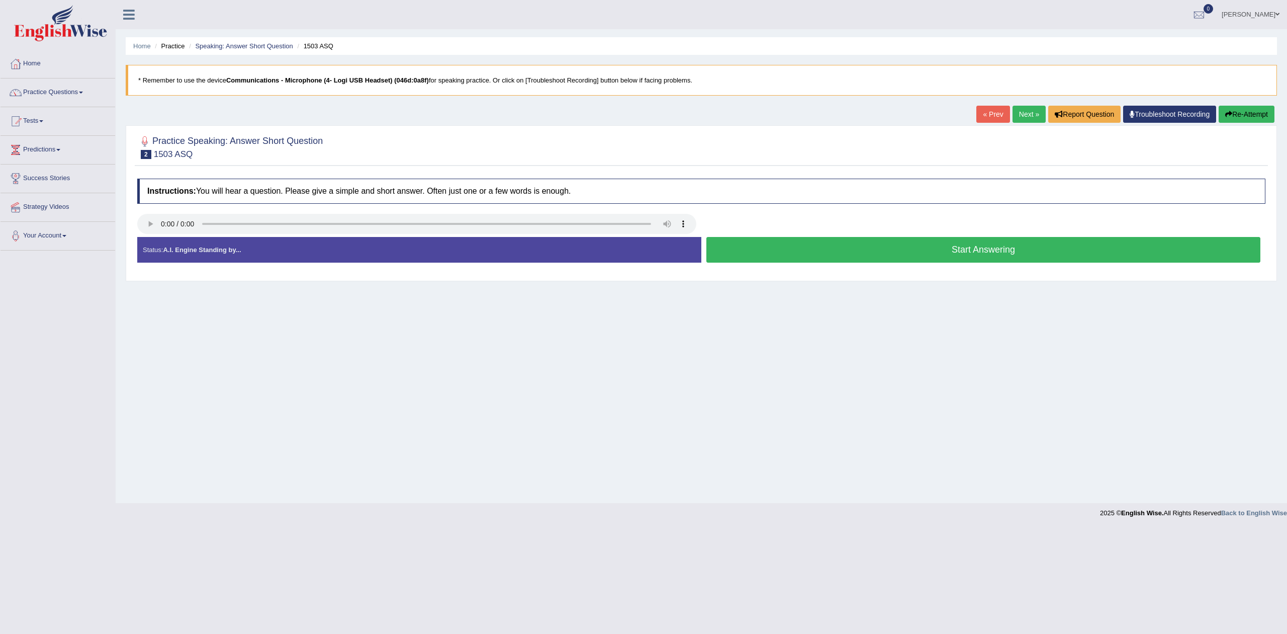
click at [971, 254] on button "Start Answering" at bounding box center [984, 250] width 554 height 26
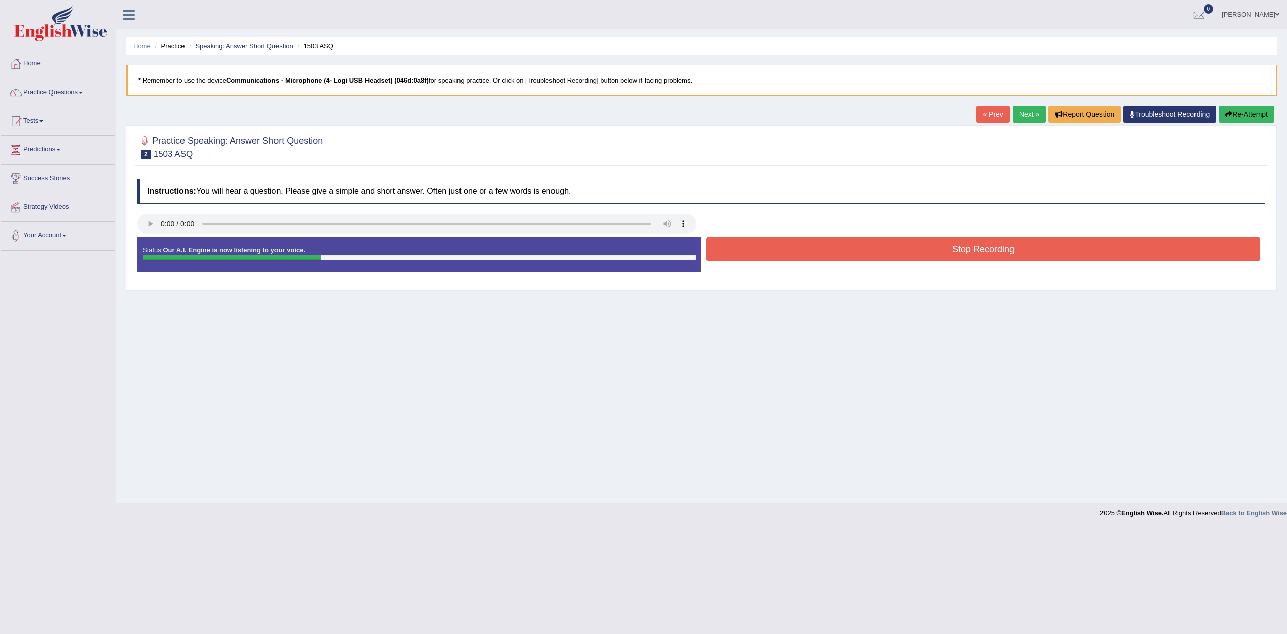
click at [971, 254] on button "Stop Recording" at bounding box center [984, 248] width 554 height 23
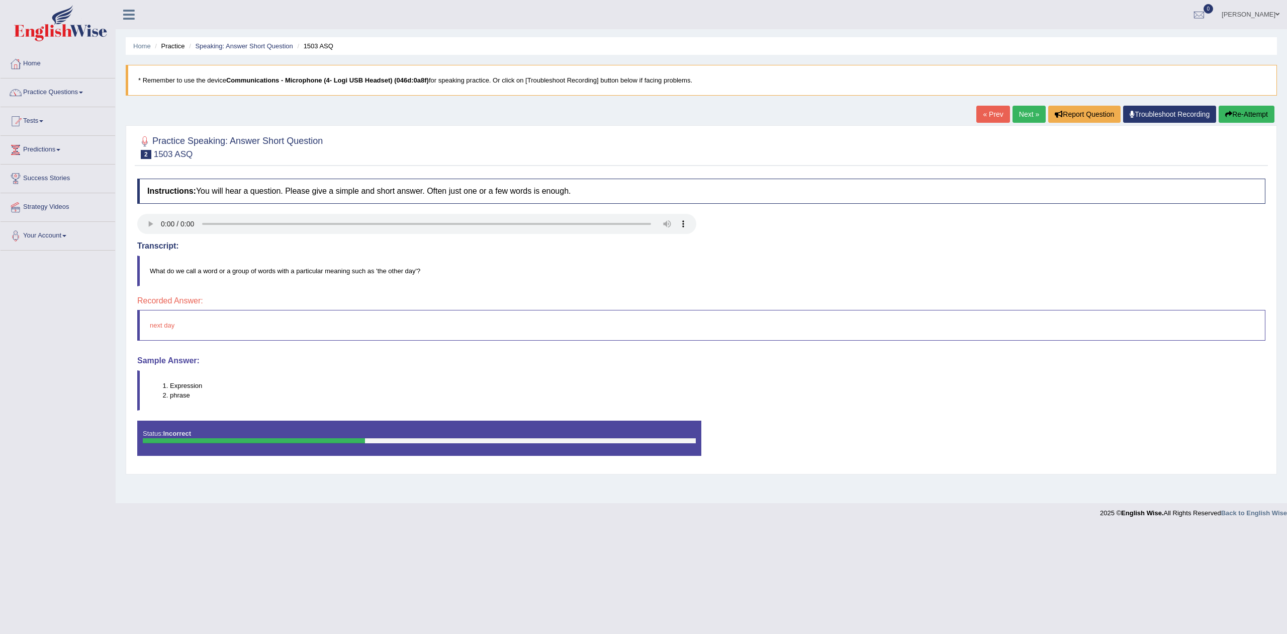
click at [1020, 111] on link "Next »" at bounding box center [1029, 114] width 33 height 17
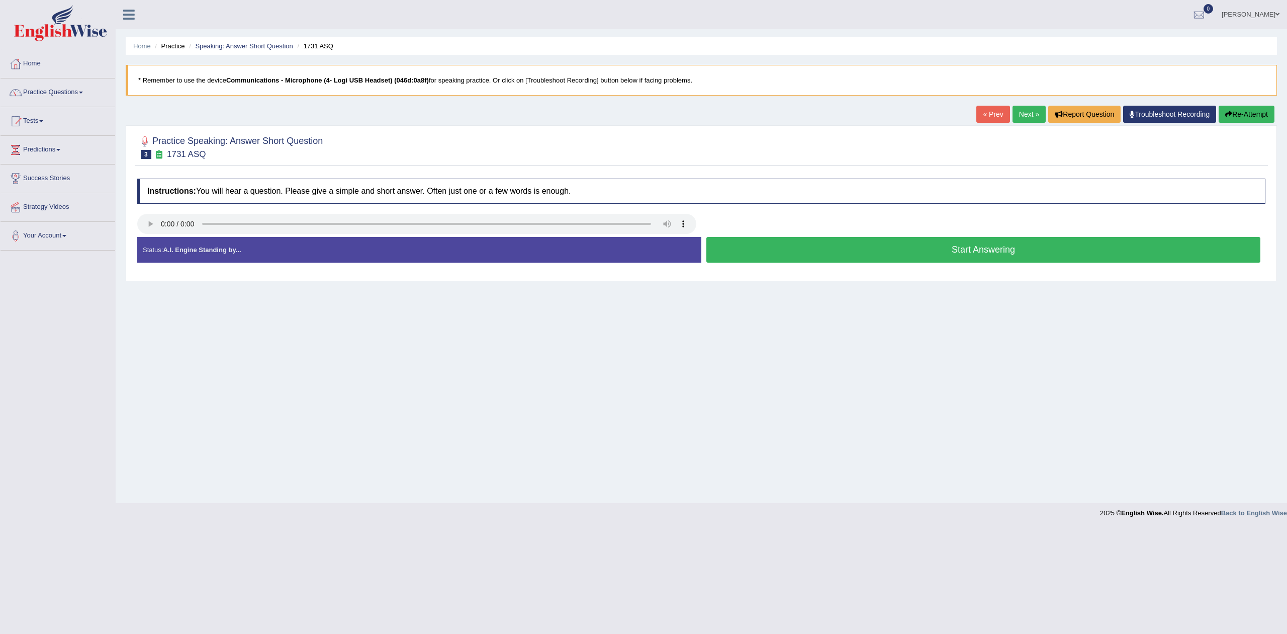
click at [978, 251] on button "Start Answering" at bounding box center [984, 250] width 554 height 26
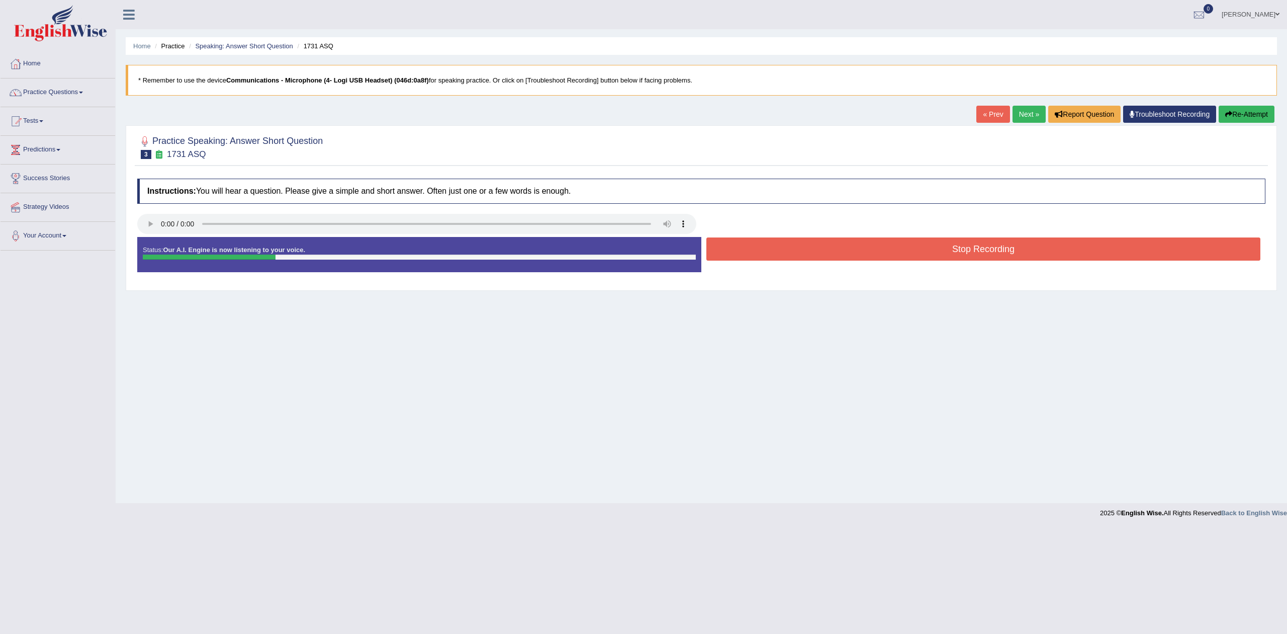
click at [972, 252] on button "Stop Recording" at bounding box center [984, 248] width 554 height 23
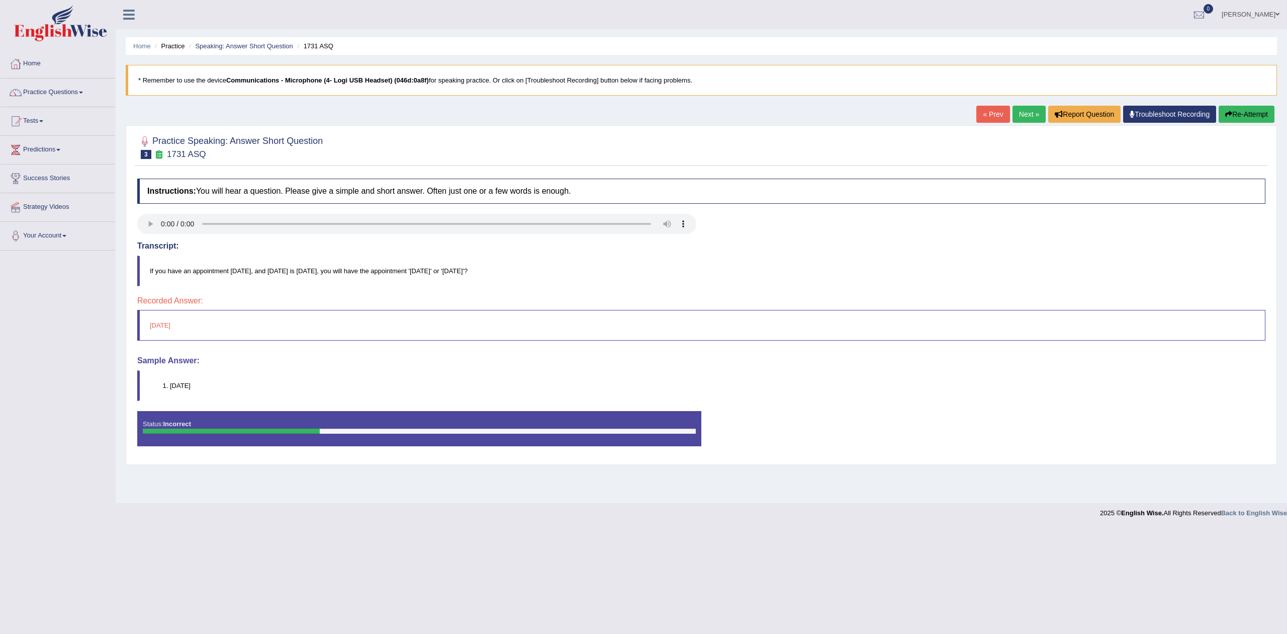
click at [1023, 116] on link "Next »" at bounding box center [1029, 114] width 33 height 17
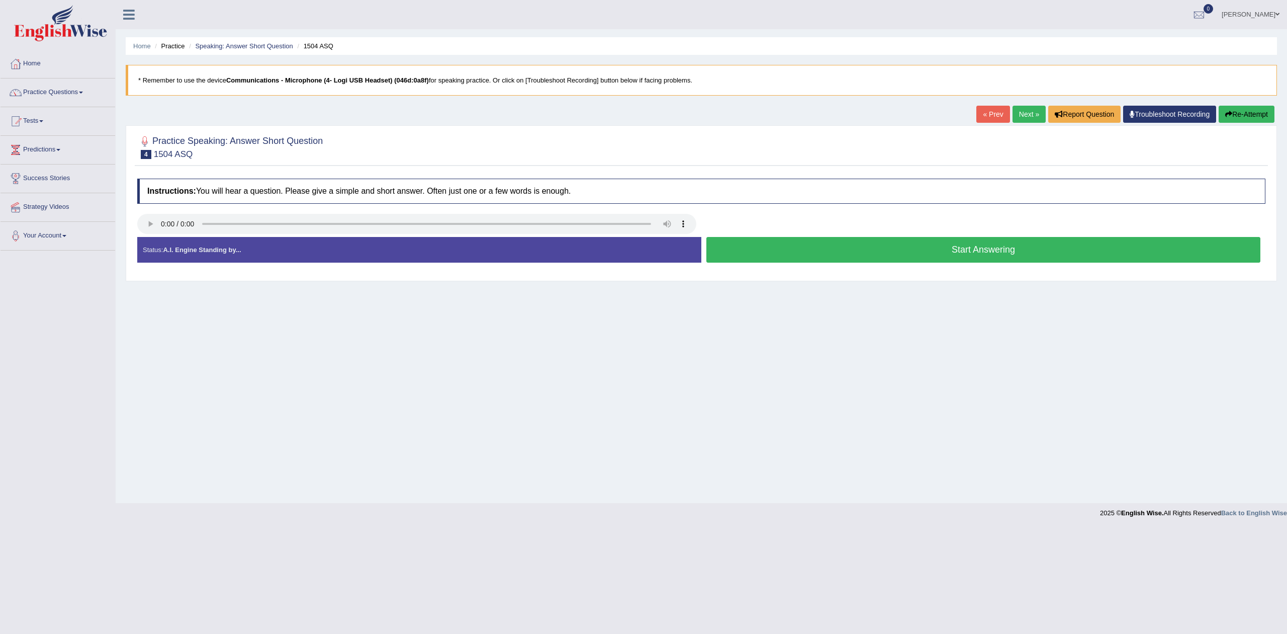
click at [963, 249] on button "Start Answering" at bounding box center [984, 250] width 554 height 26
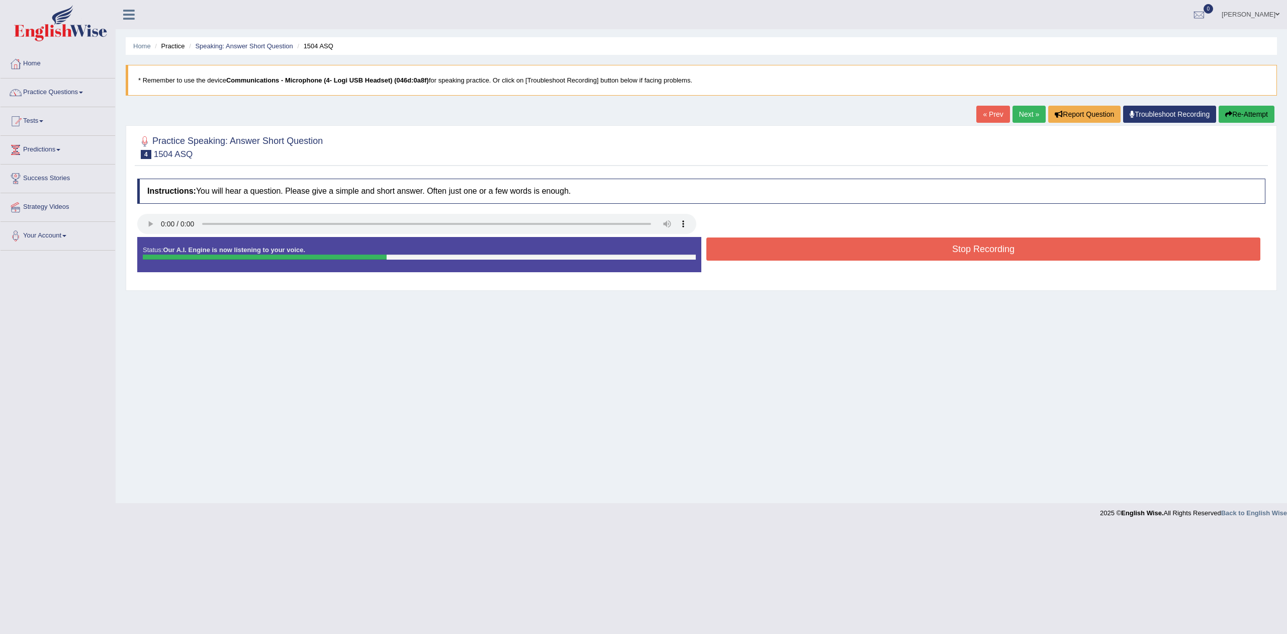
click at [963, 249] on button "Stop Recording" at bounding box center [984, 248] width 554 height 23
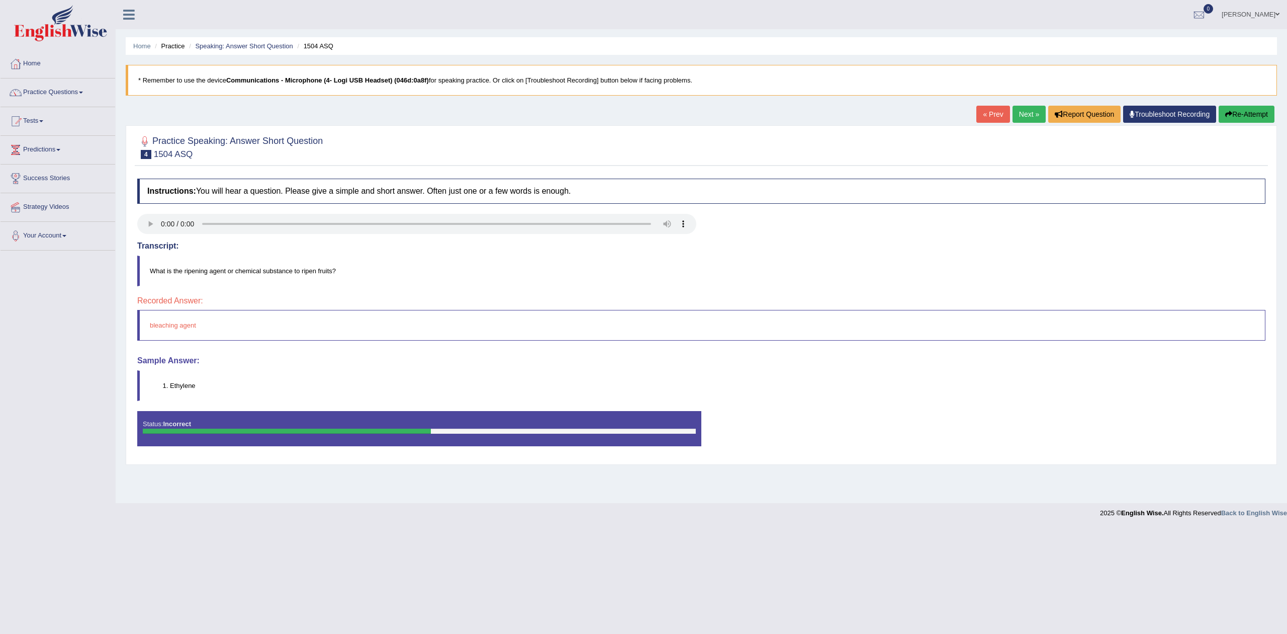
click at [1019, 113] on link "Next »" at bounding box center [1029, 114] width 33 height 17
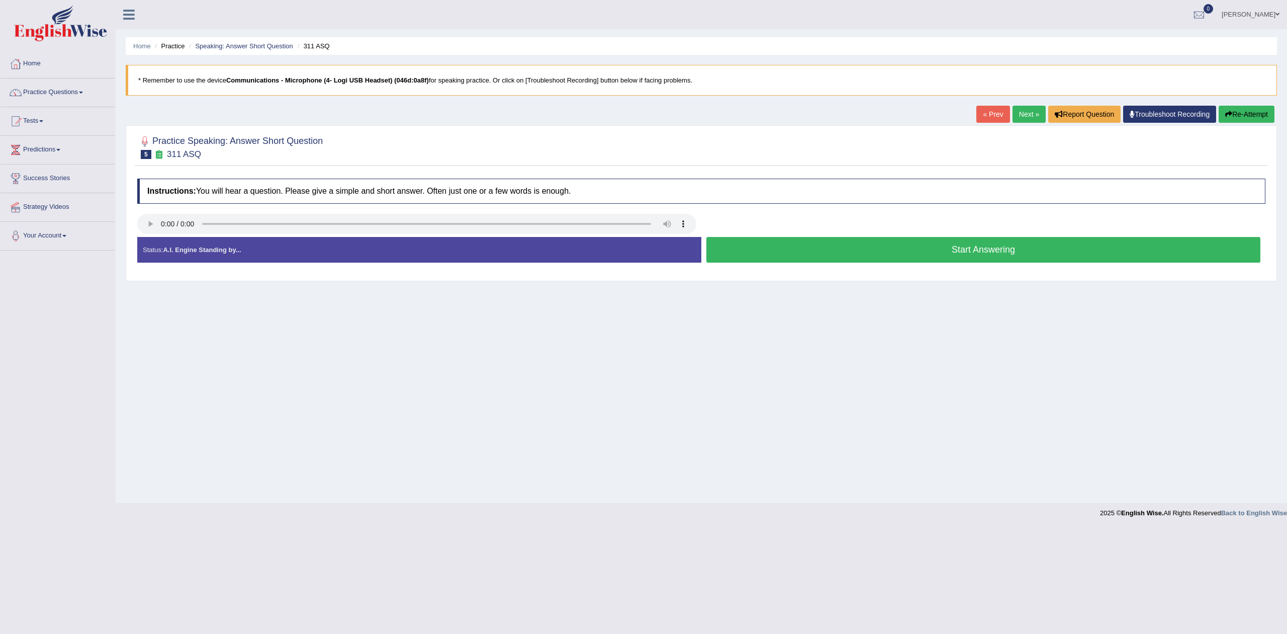
click at [968, 250] on button "Start Answering" at bounding box center [984, 250] width 554 height 26
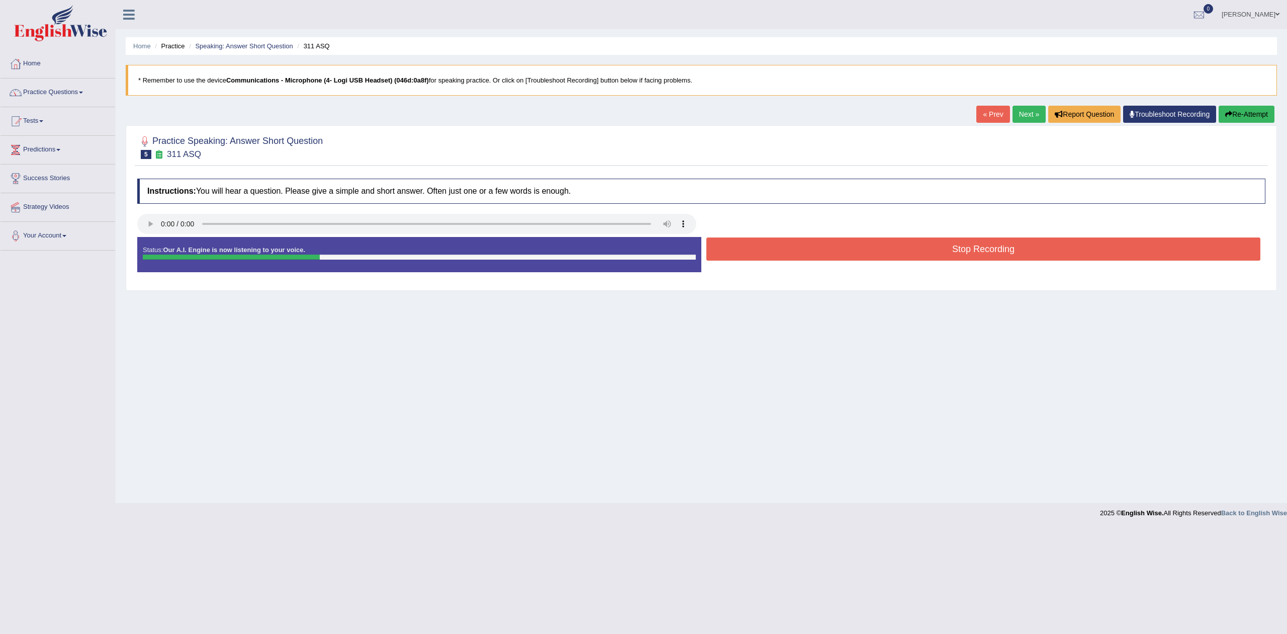
click at [968, 250] on button "Stop Recording" at bounding box center [984, 248] width 554 height 23
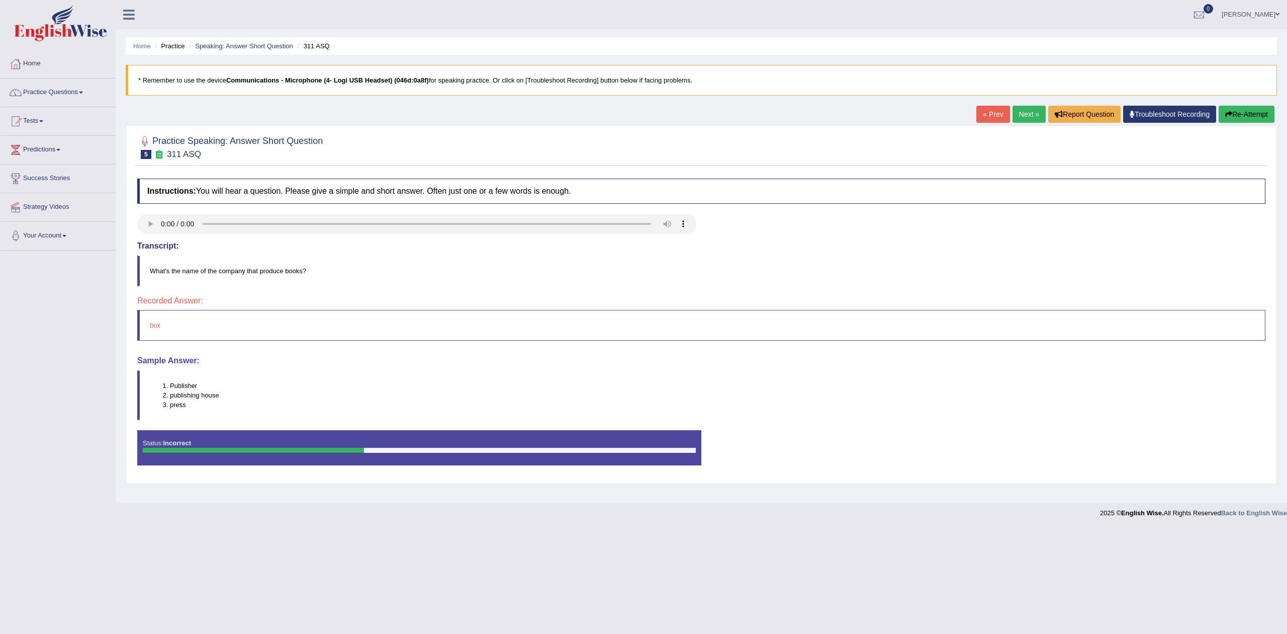
click at [1026, 112] on link "Next »" at bounding box center [1029, 114] width 33 height 17
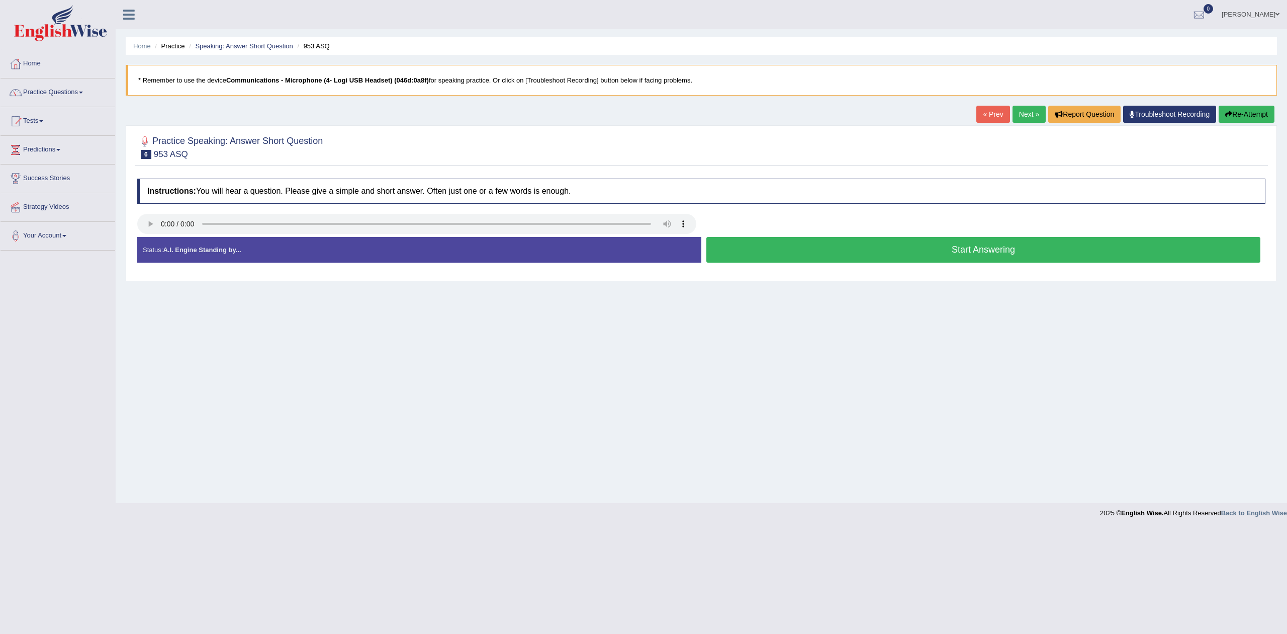
click at [956, 249] on button "Start Answering" at bounding box center [984, 250] width 554 height 26
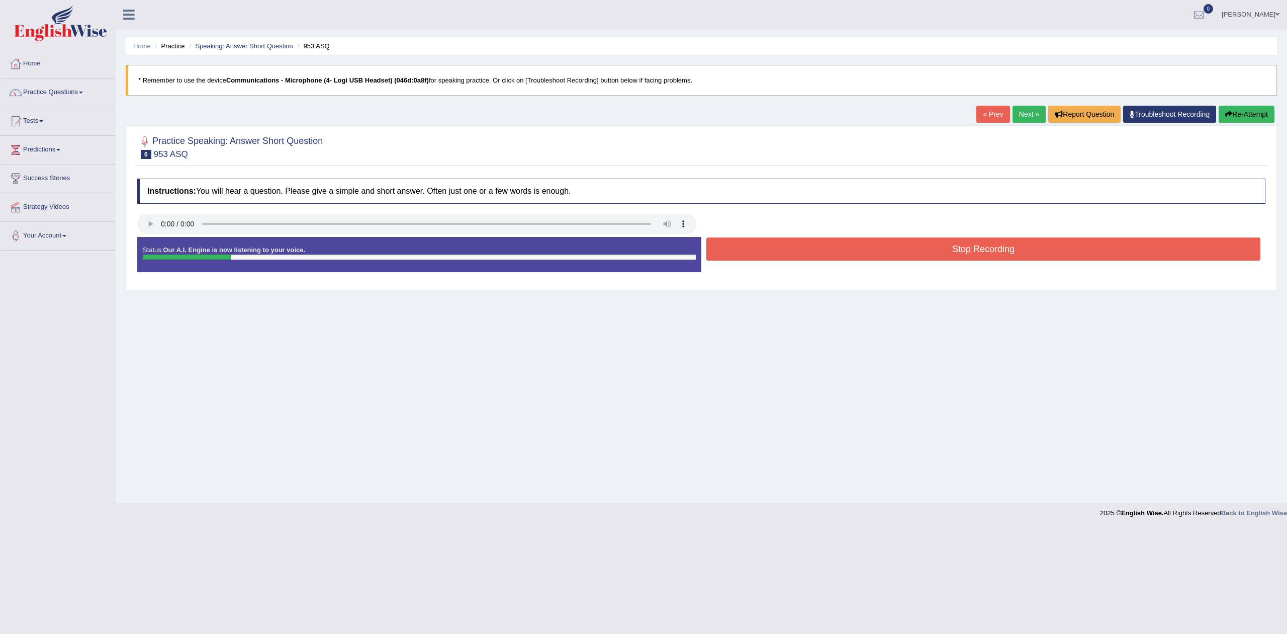
click at [956, 249] on button "Stop Recording" at bounding box center [984, 248] width 554 height 23
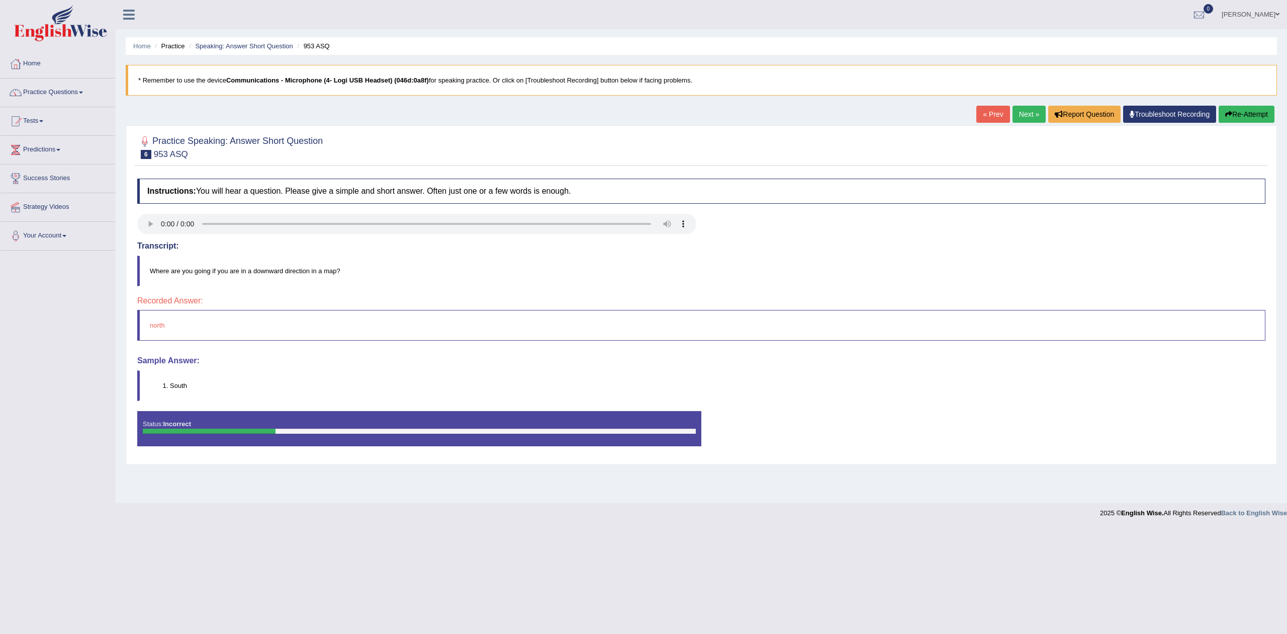
click at [1018, 119] on link "Next »" at bounding box center [1029, 114] width 33 height 17
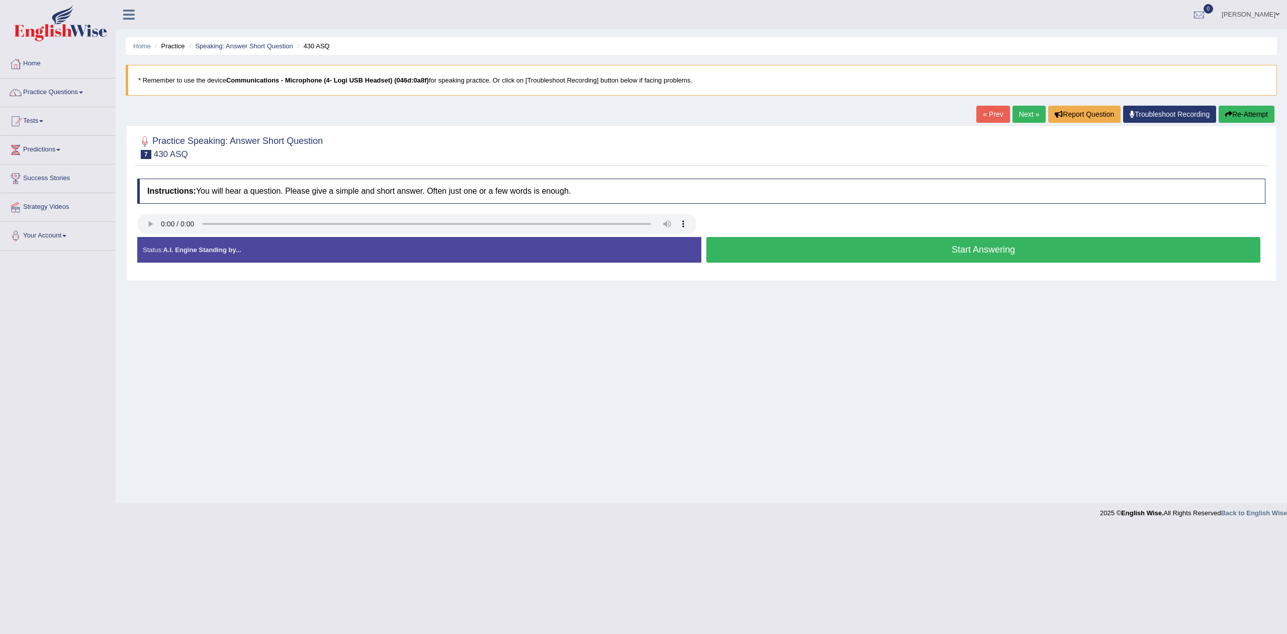
click at [984, 250] on button "Start Answering" at bounding box center [984, 250] width 554 height 26
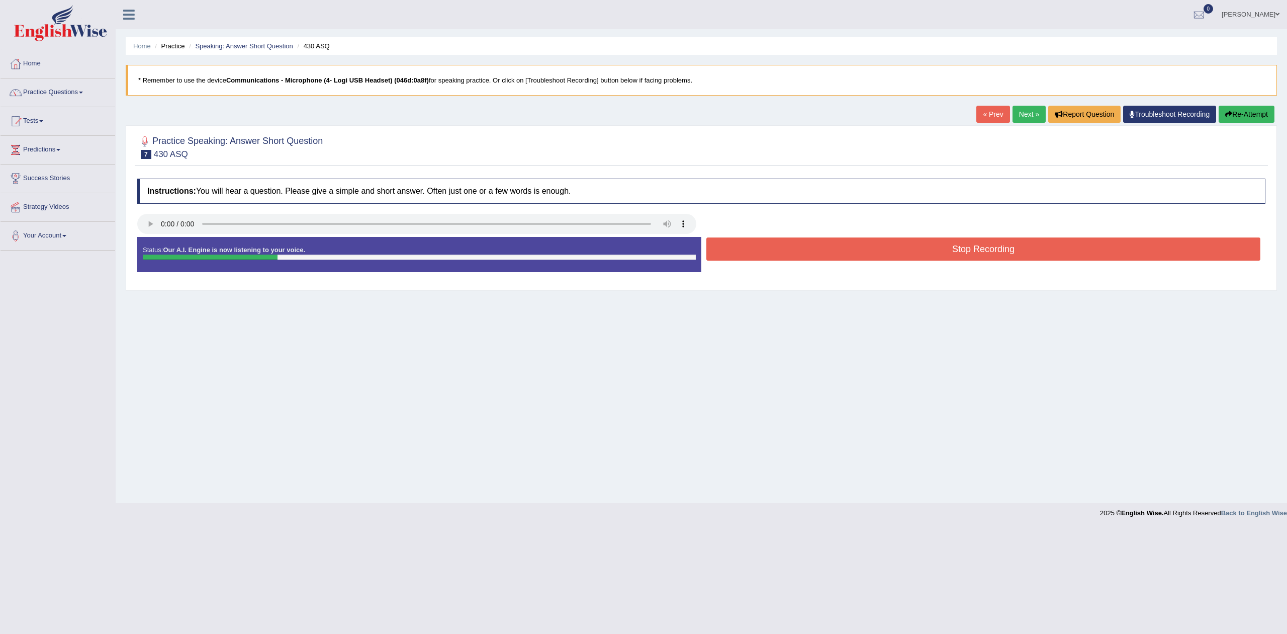
click at [984, 250] on button "Stop Recording" at bounding box center [984, 248] width 554 height 23
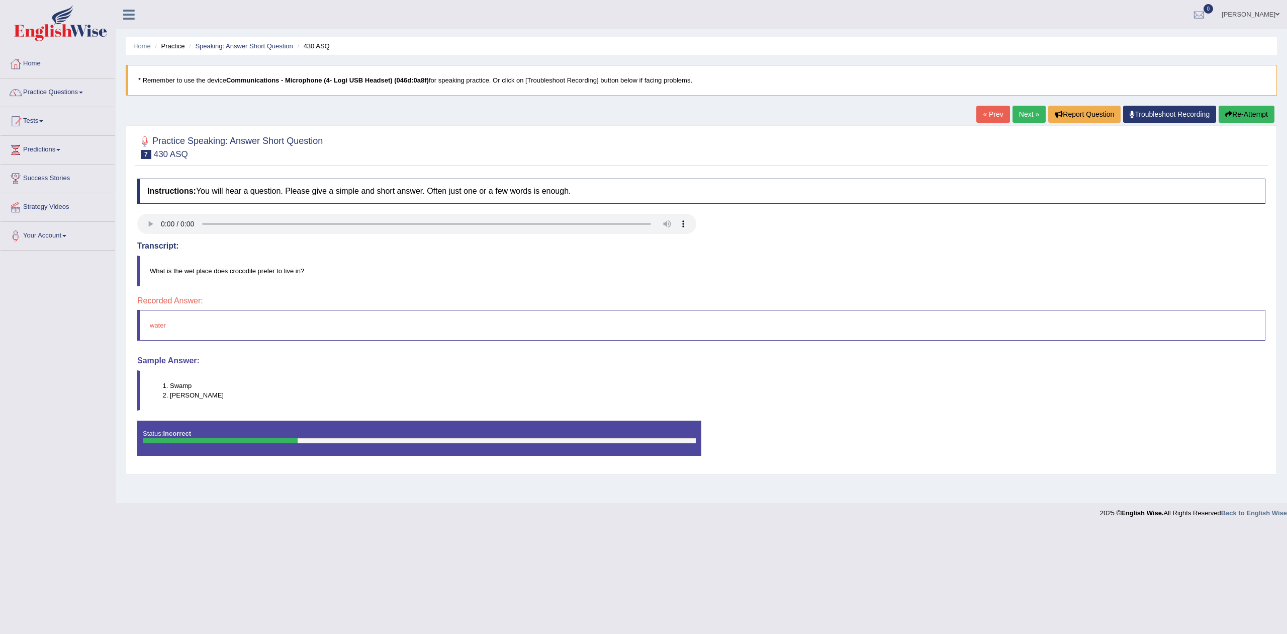
click at [1024, 111] on link "Next »" at bounding box center [1029, 114] width 33 height 17
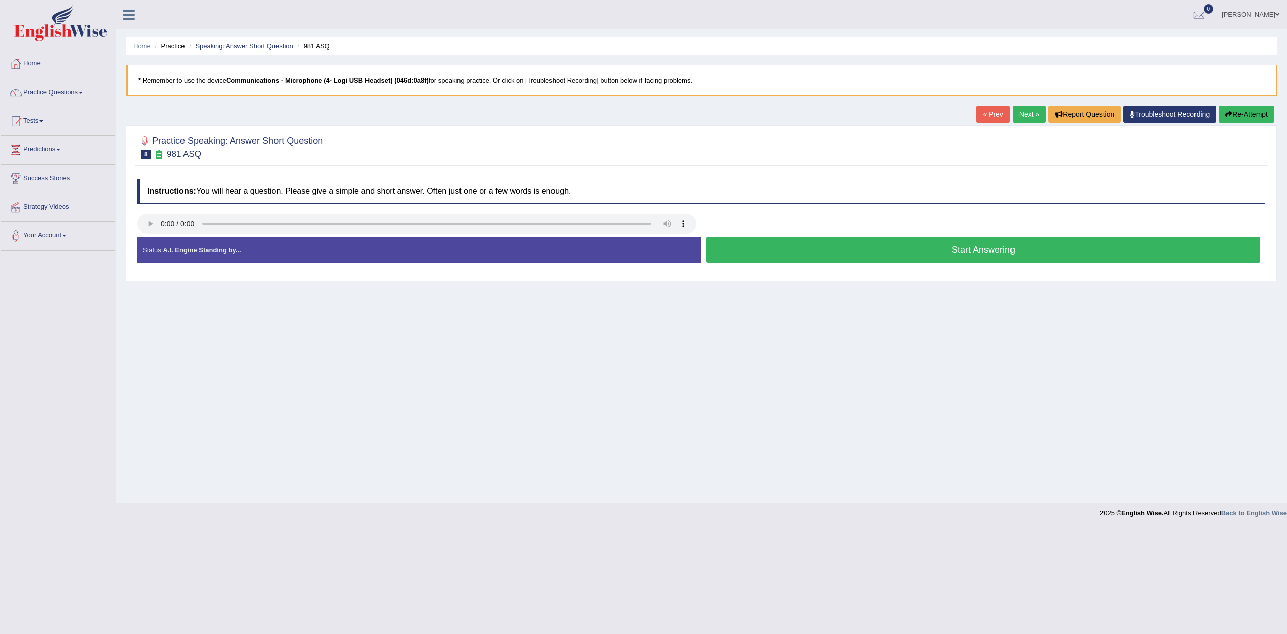
click at [978, 247] on button "Start Answering" at bounding box center [984, 250] width 554 height 26
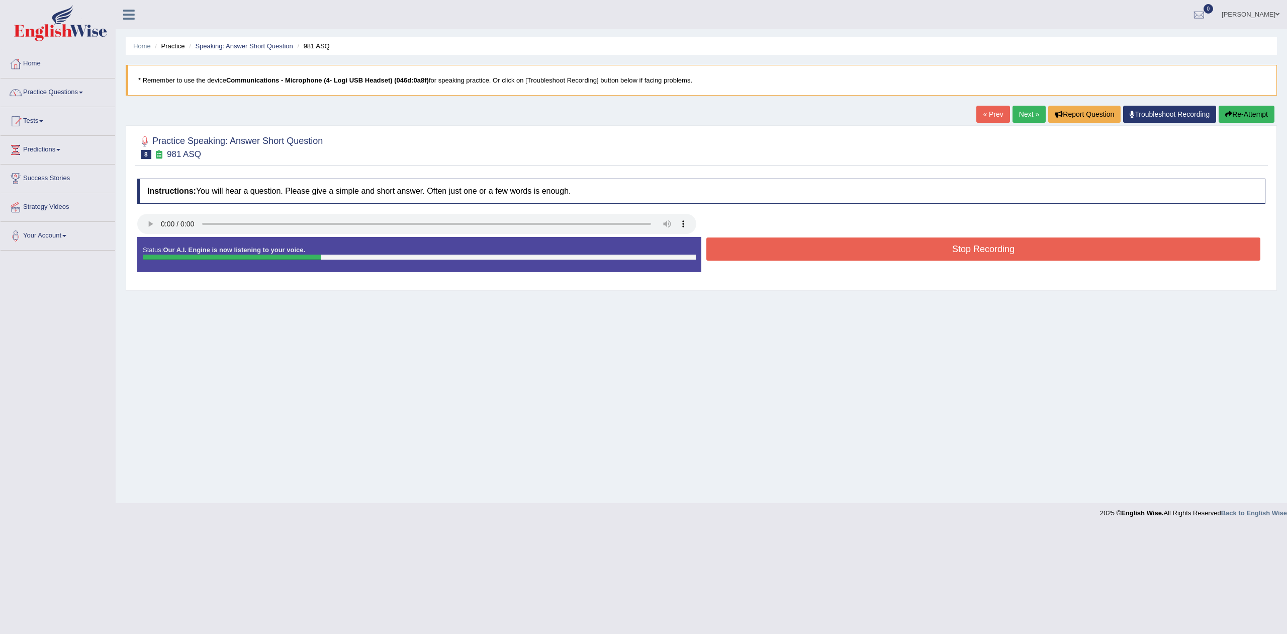
click at [978, 247] on button "Stop Recording" at bounding box center [984, 248] width 554 height 23
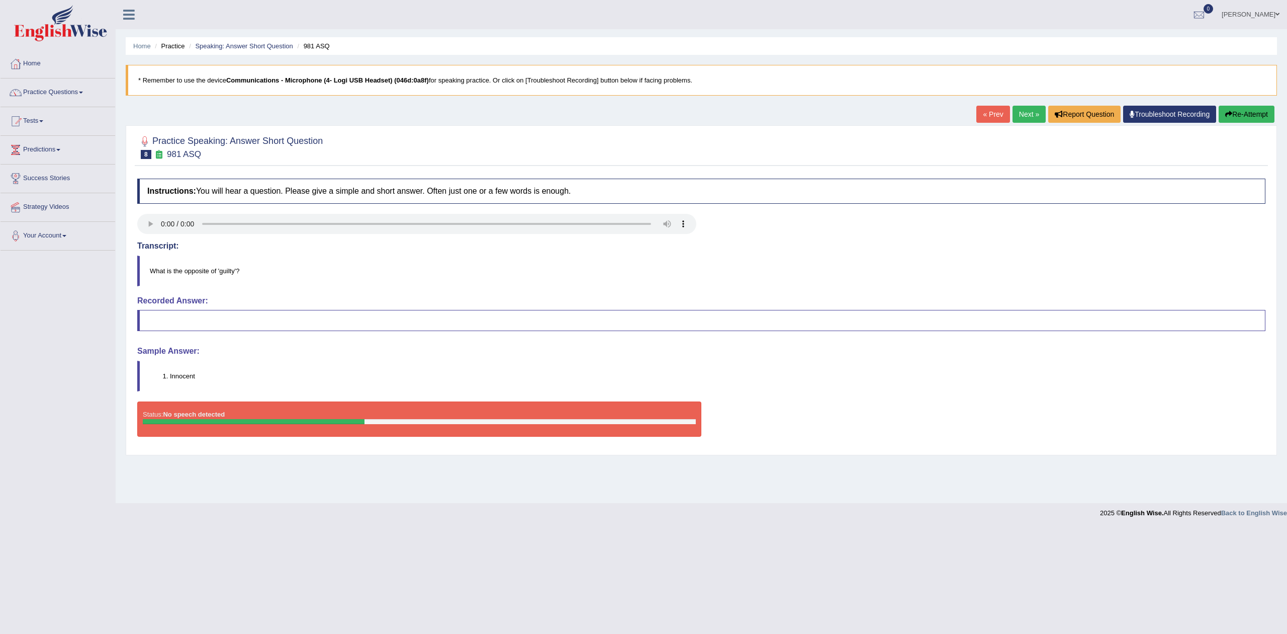
click at [1017, 109] on link "Next »" at bounding box center [1029, 114] width 33 height 17
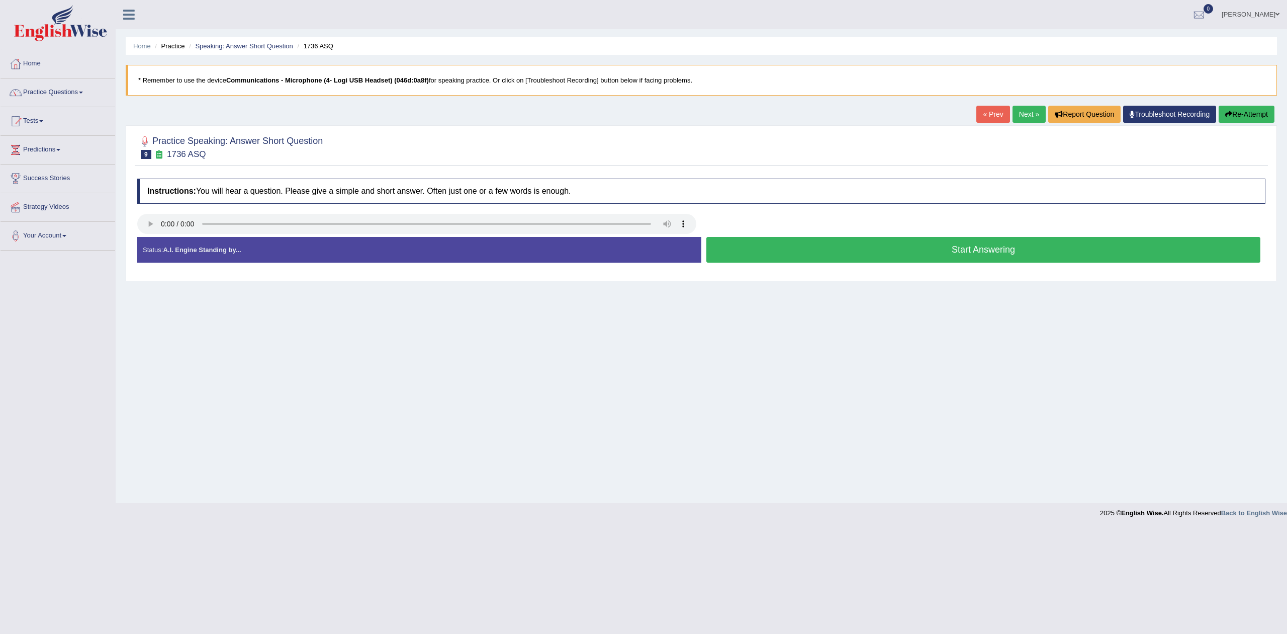
click at [990, 250] on button "Start Answering" at bounding box center [984, 250] width 554 height 26
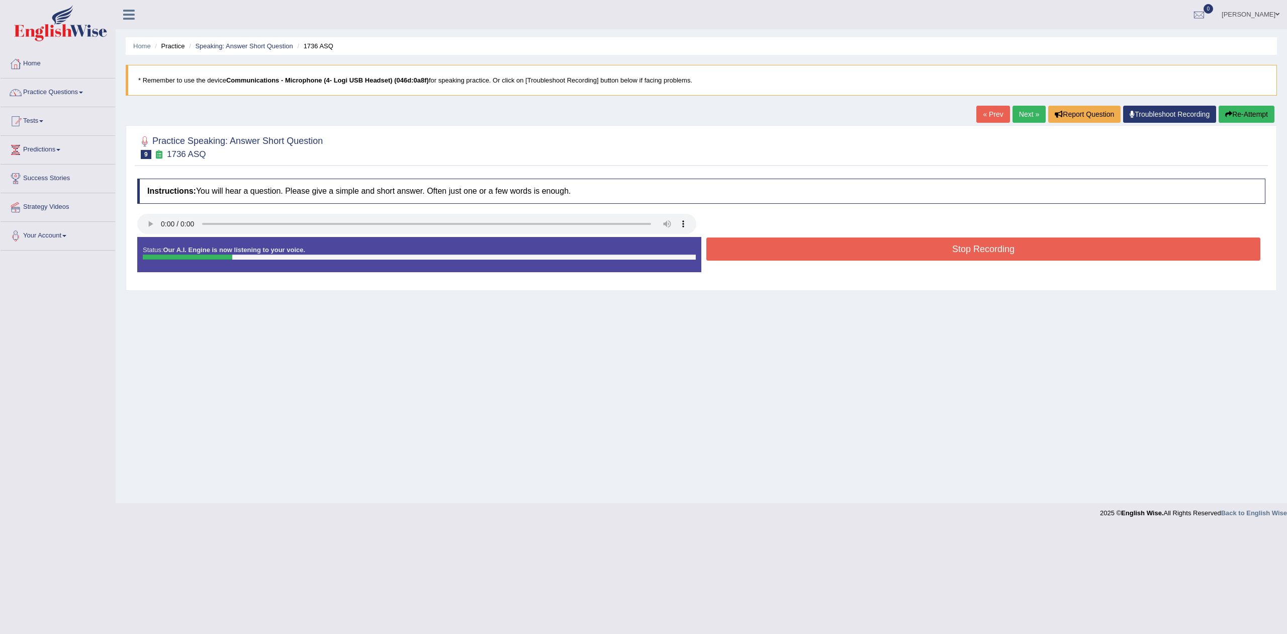
click at [990, 250] on button "Stop Recording" at bounding box center [984, 248] width 554 height 23
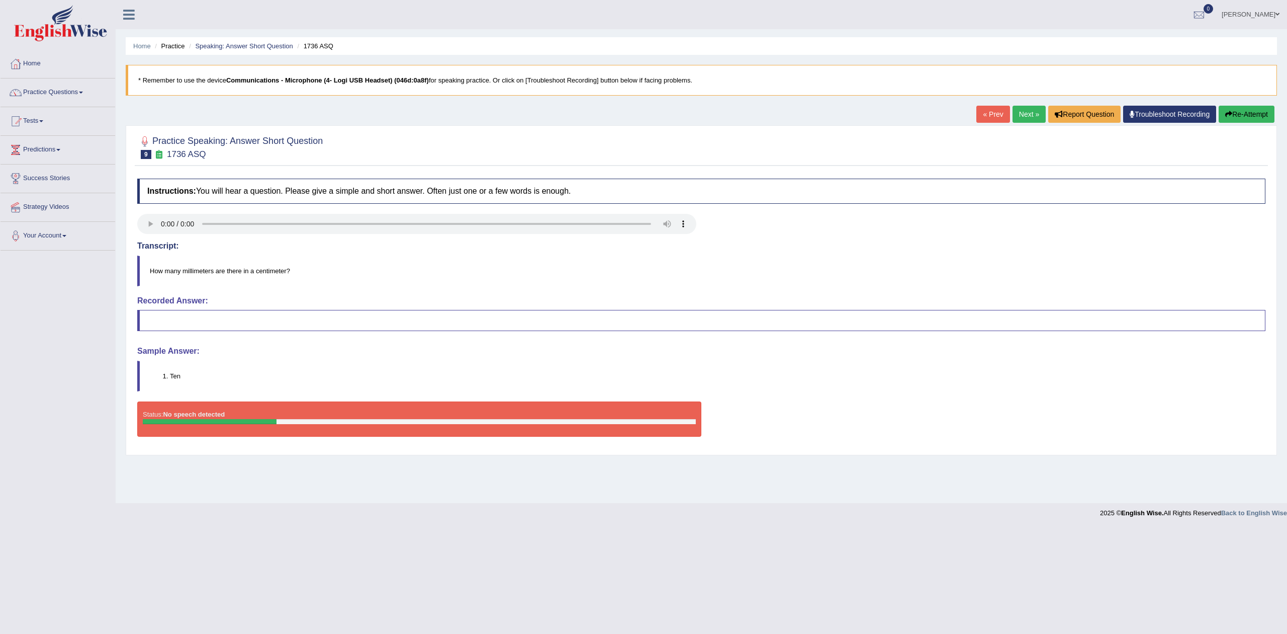
click at [1184, 21] on link "0" at bounding box center [1199, 13] width 30 height 26
click at [1242, 14] on link "Sanjaykumar Dadhania" at bounding box center [1250, 13] width 73 height 26
click at [1212, 129] on link "Log out" at bounding box center [1232, 130] width 109 height 23
